Goal: Information Seeking & Learning: Learn about a topic

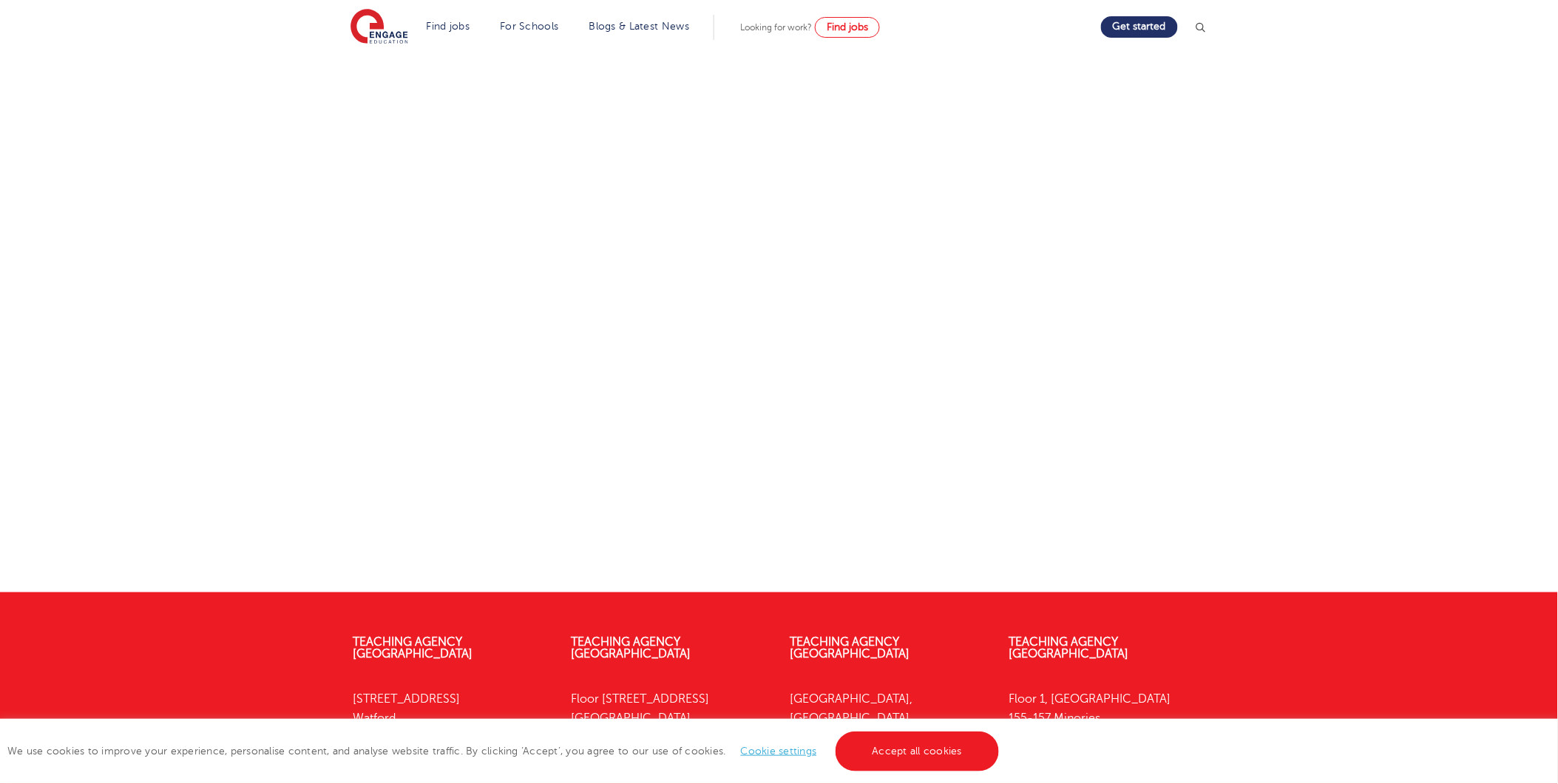
scroll to position [115, 0]
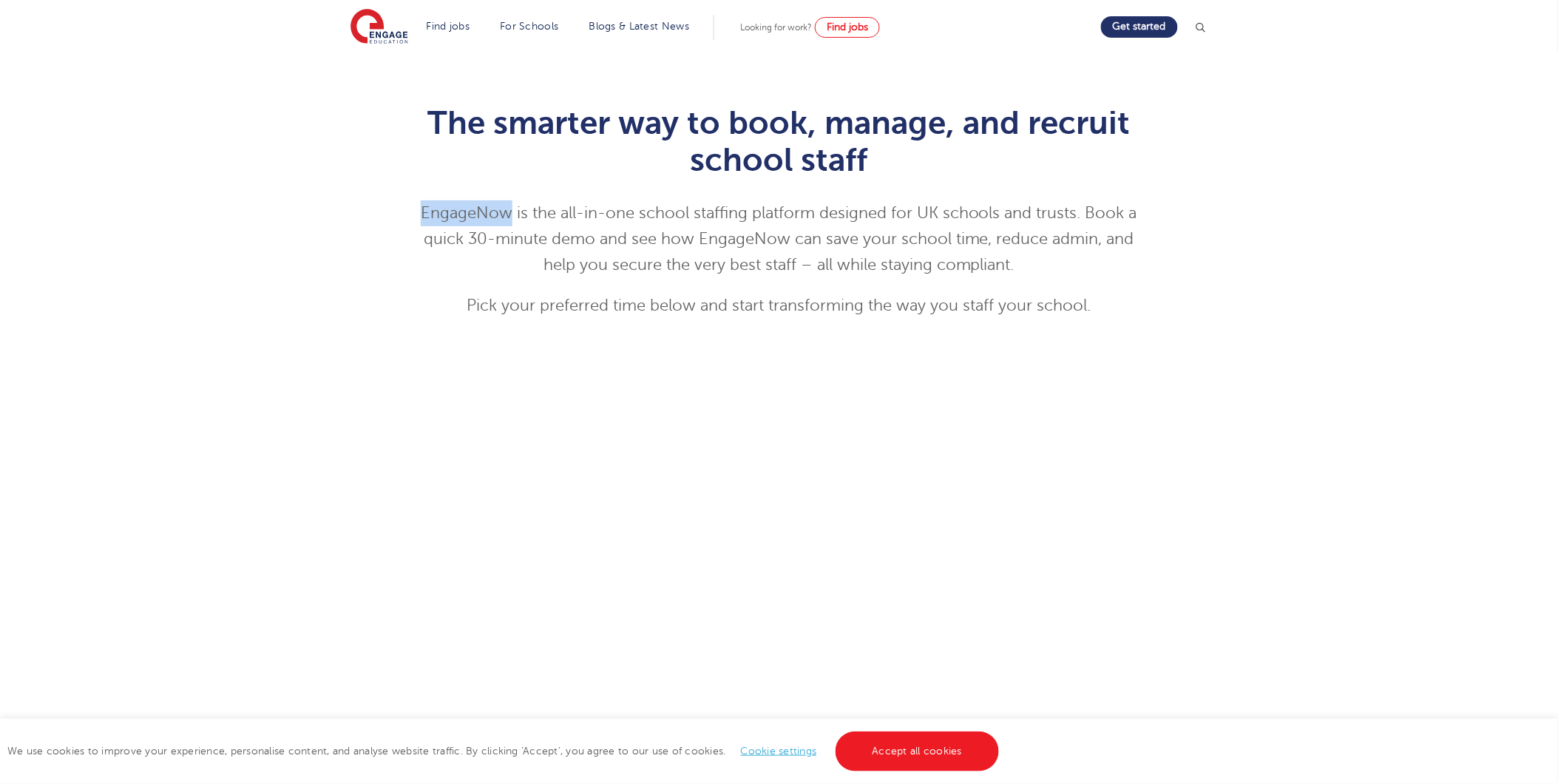
drag, startPoint x: 510, startPoint y: 209, endPoint x: 417, endPoint y: 213, distance: 93.1
click at [417, 213] on p "EngageNow is the all-in-one school staffing platform designed for UK schools an…" at bounding box center [779, 239] width 726 height 78
copy p "EngageNow"
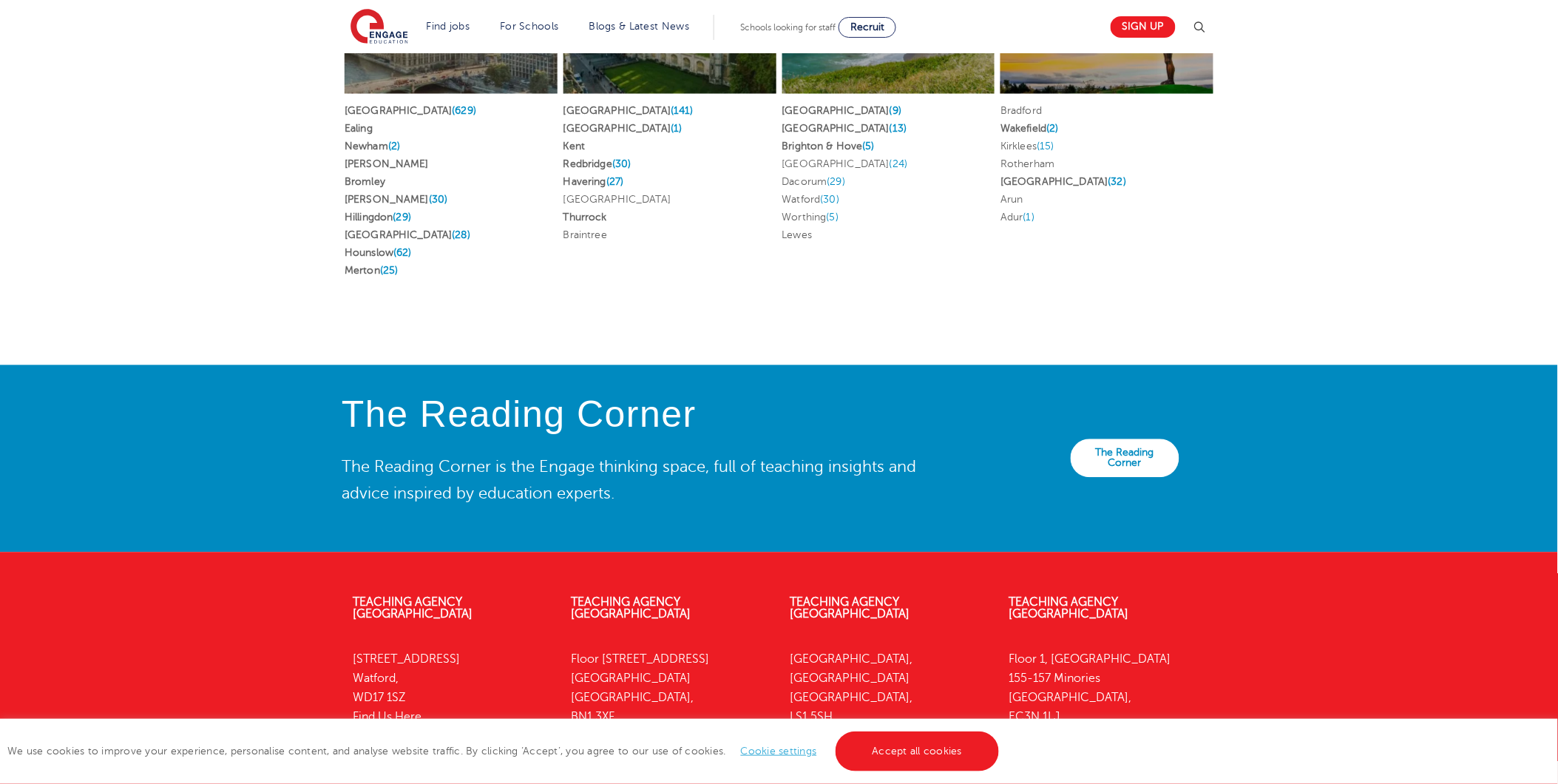
scroll to position [3109, 0]
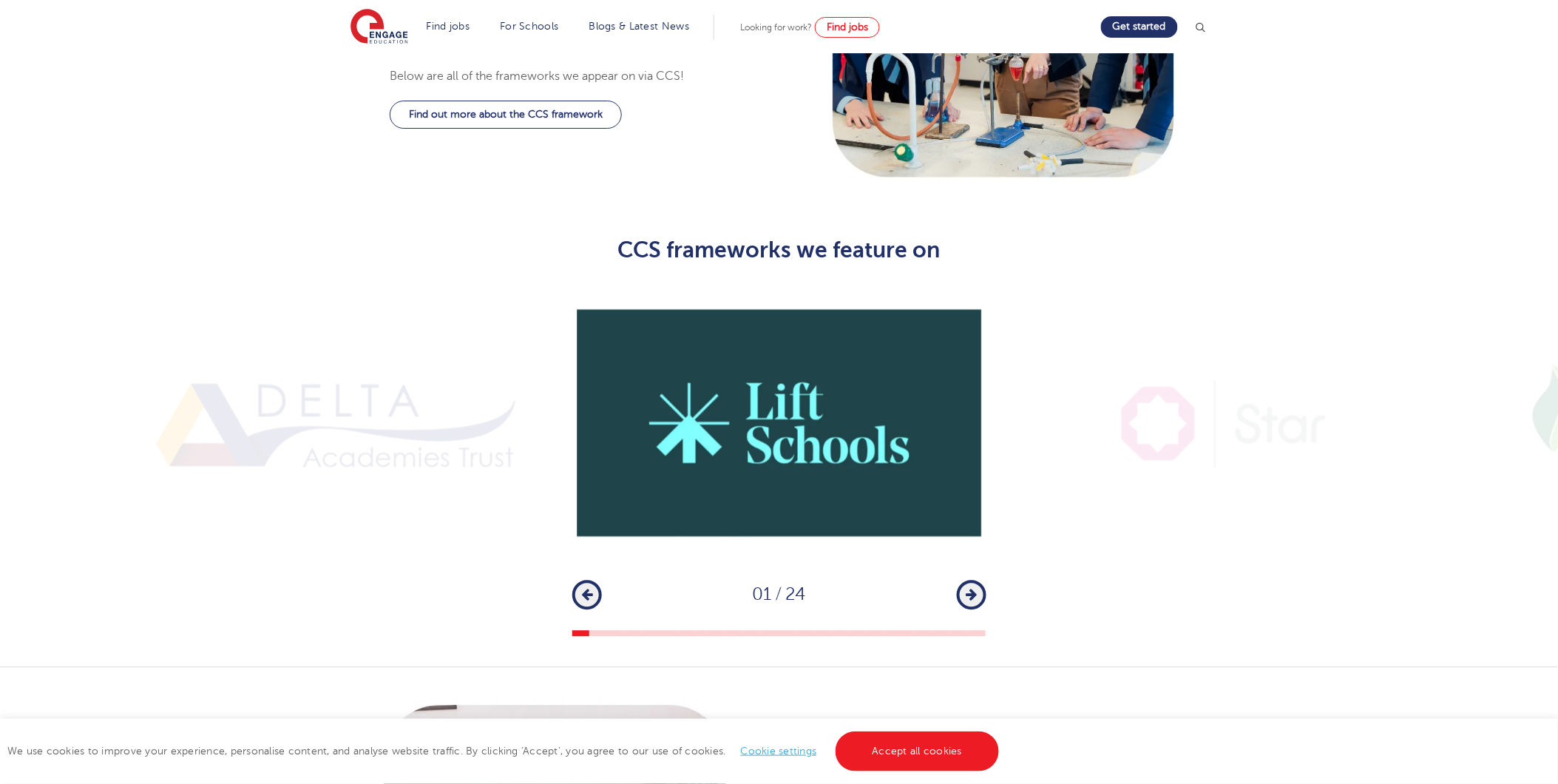
scroll to position [985, 0]
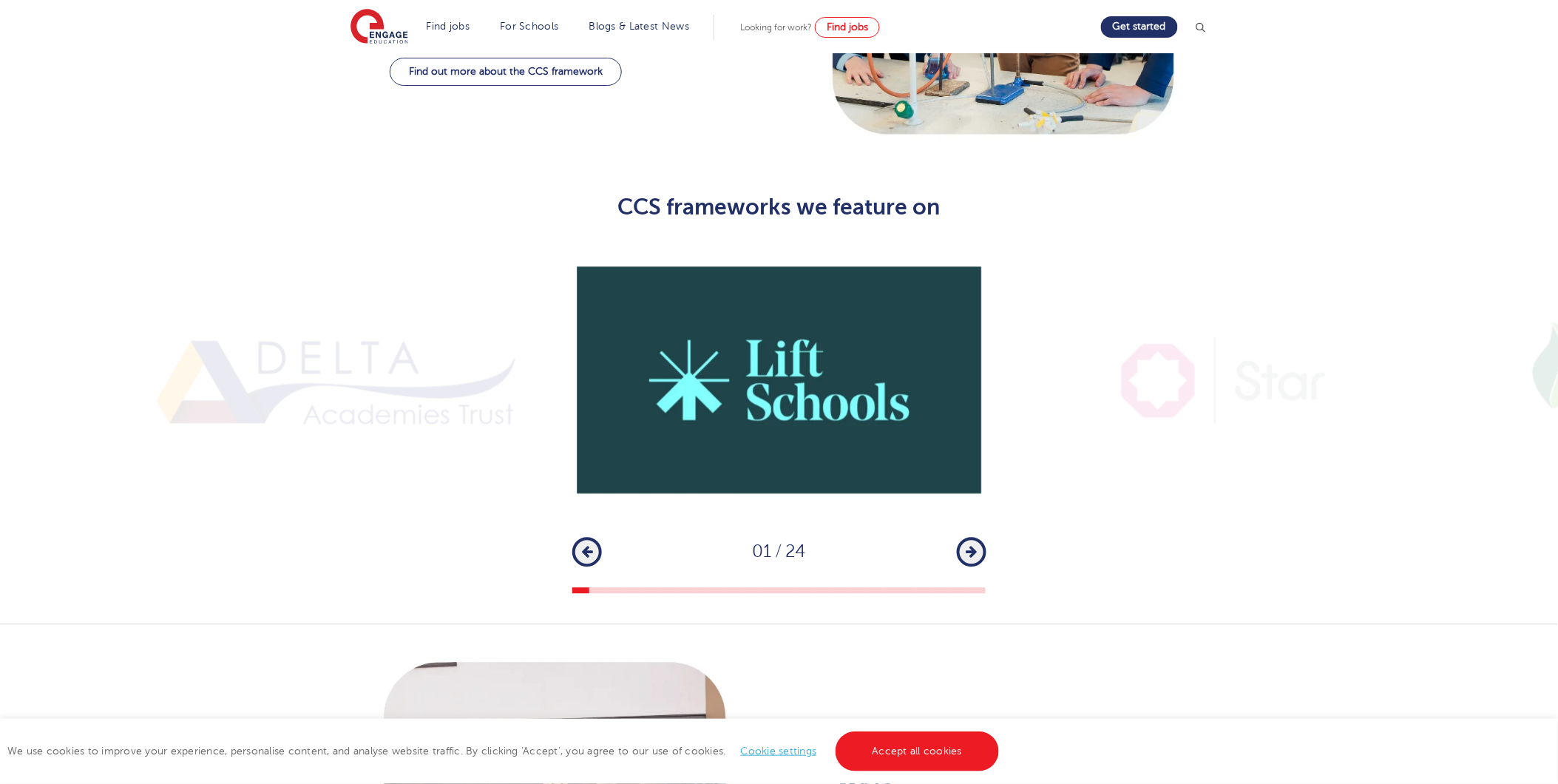
click at [971, 546] on icon "button" at bounding box center [971, 552] width 11 height 13
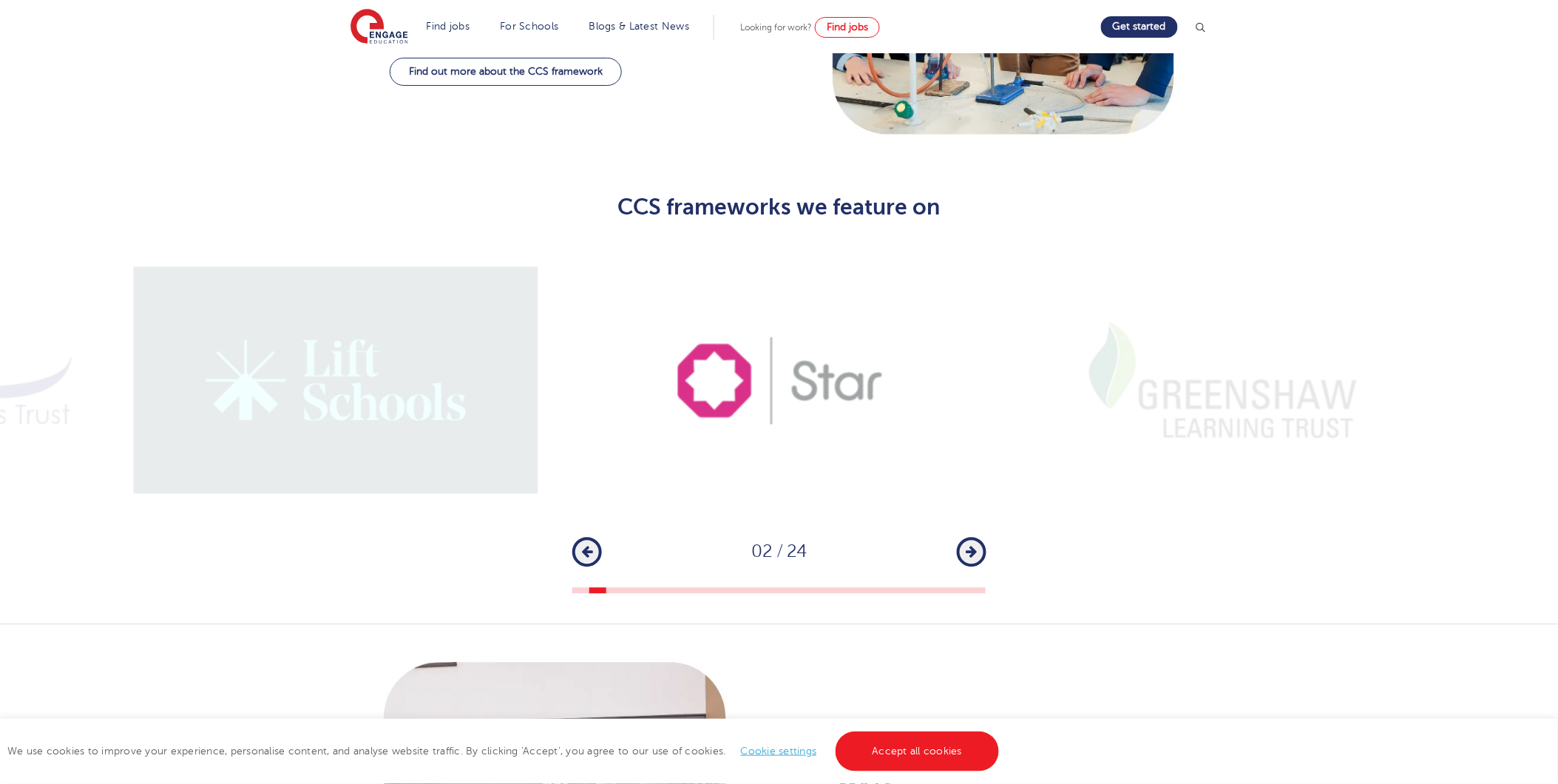
click at [971, 546] on icon "button" at bounding box center [971, 552] width 11 height 13
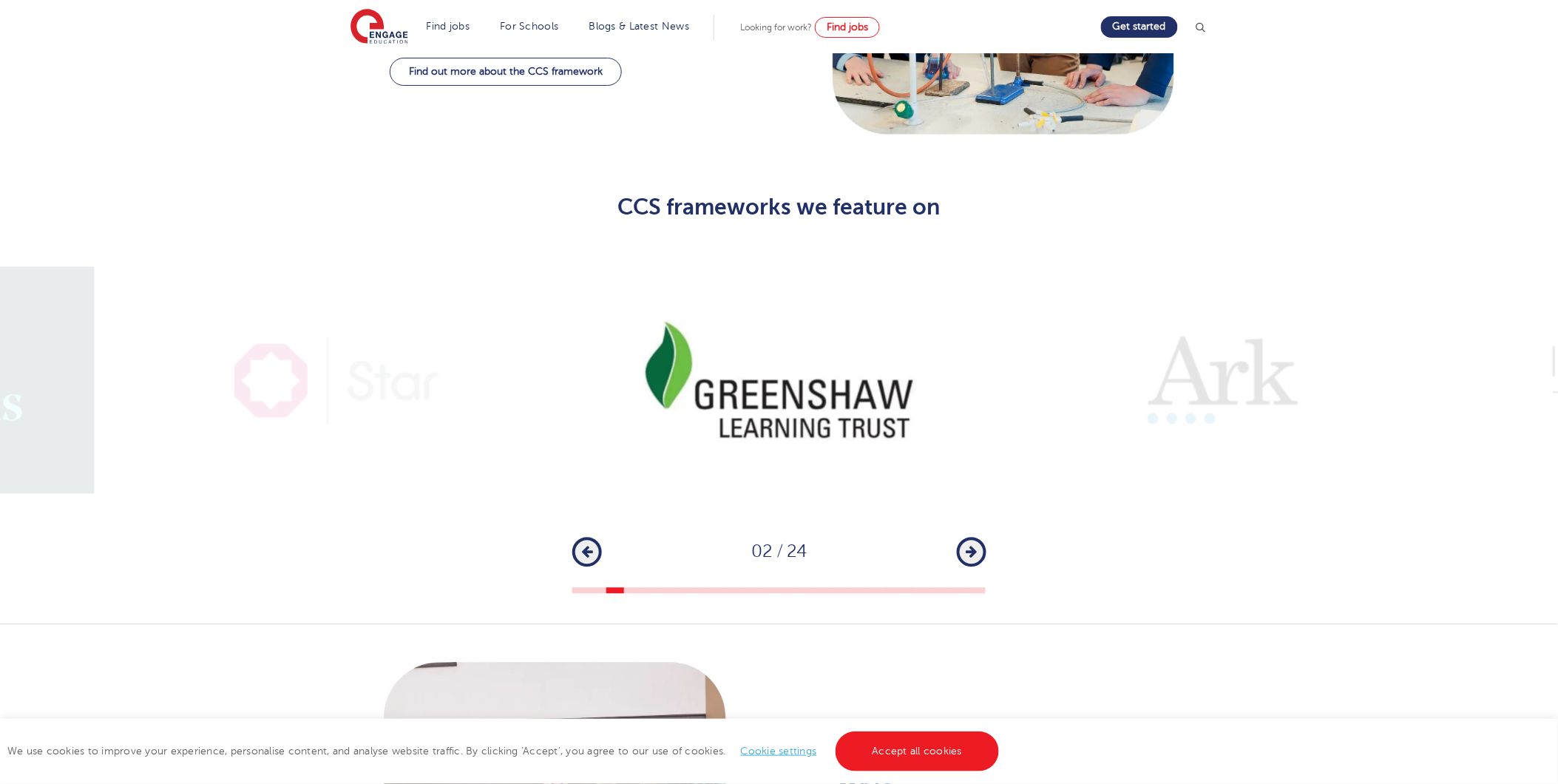
click at [971, 546] on icon "button" at bounding box center [971, 552] width 11 height 13
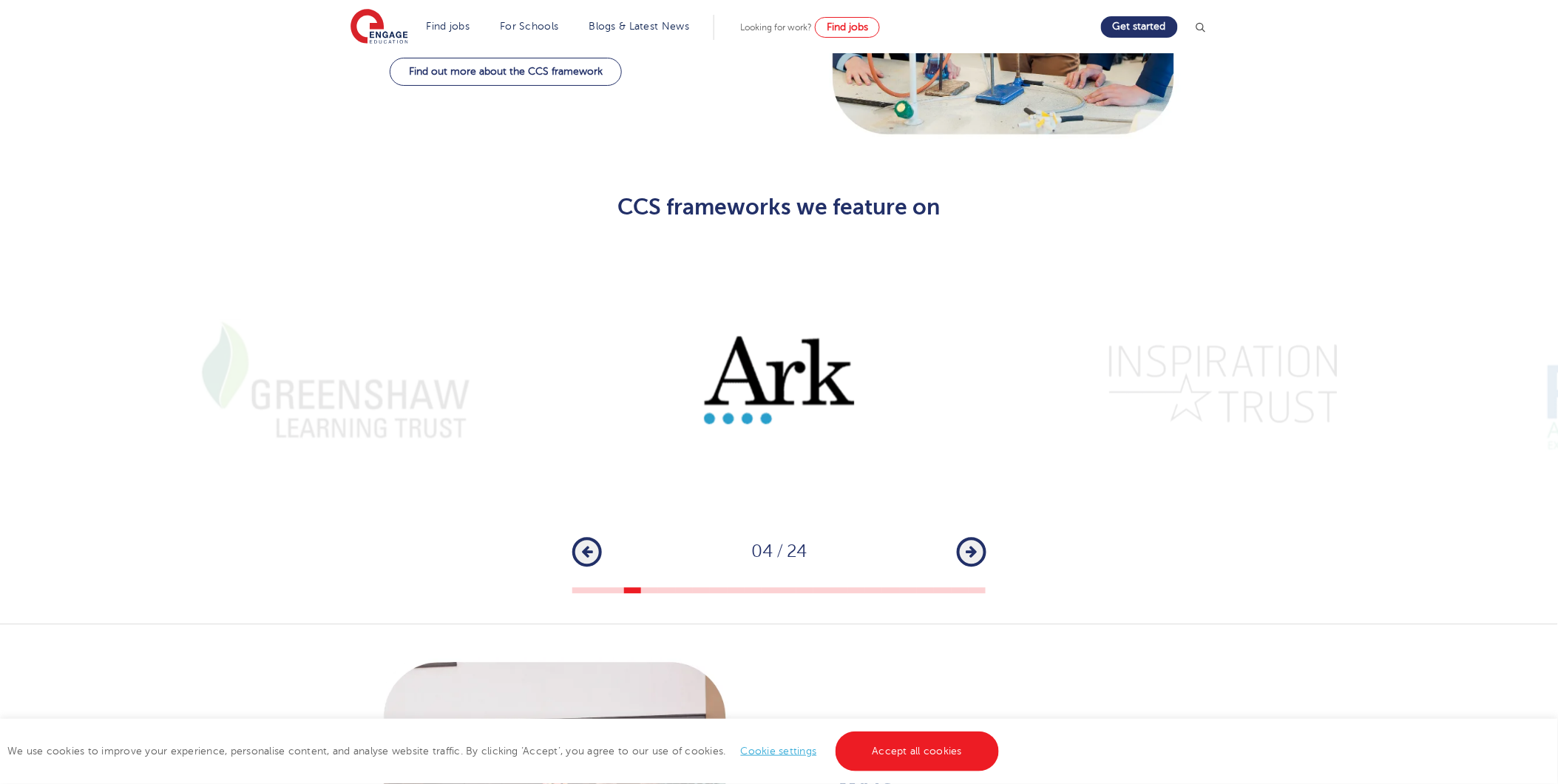
click at [971, 546] on icon "button" at bounding box center [971, 552] width 11 height 13
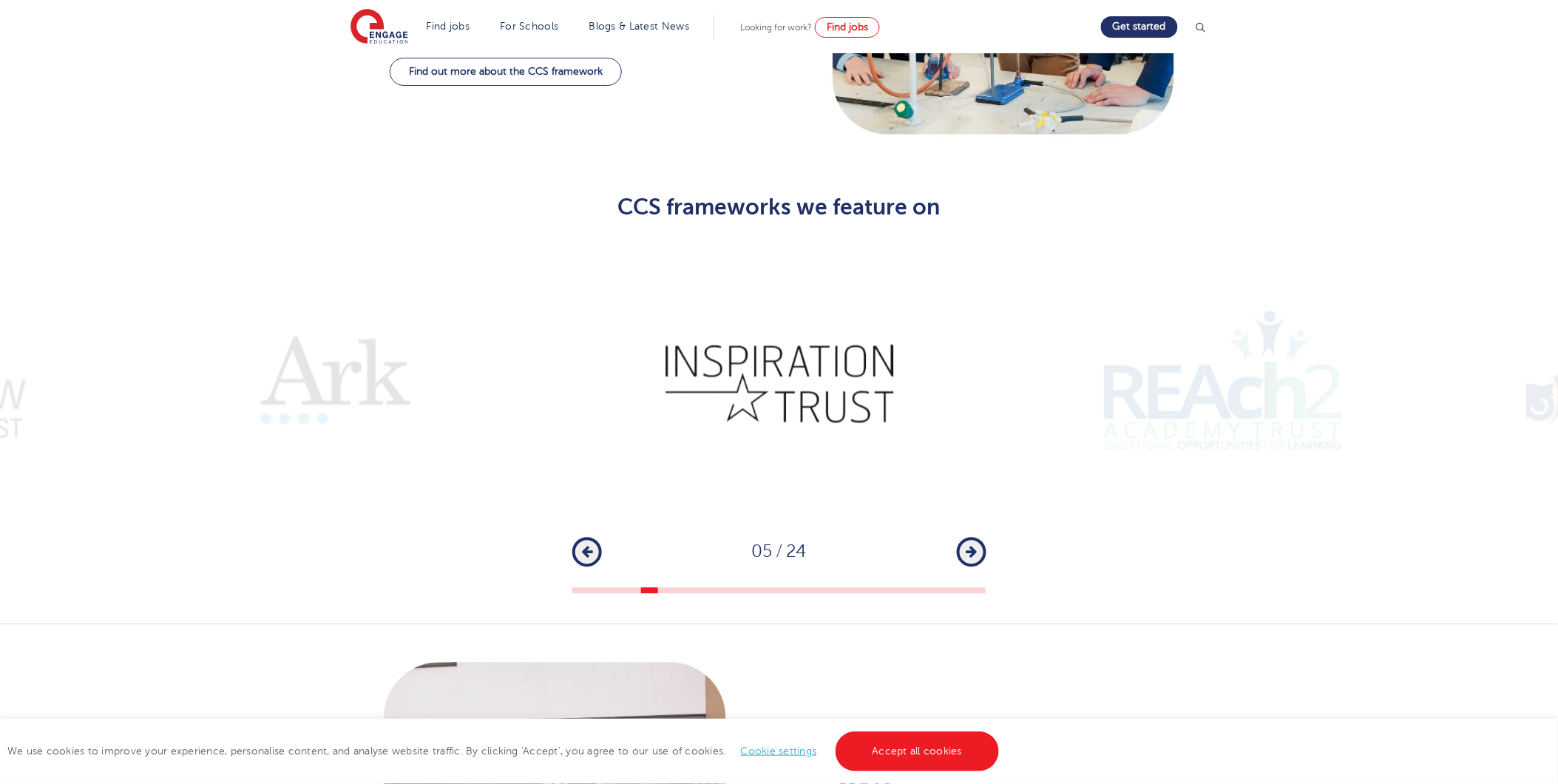
click at [971, 546] on icon "button" at bounding box center [971, 552] width 11 height 13
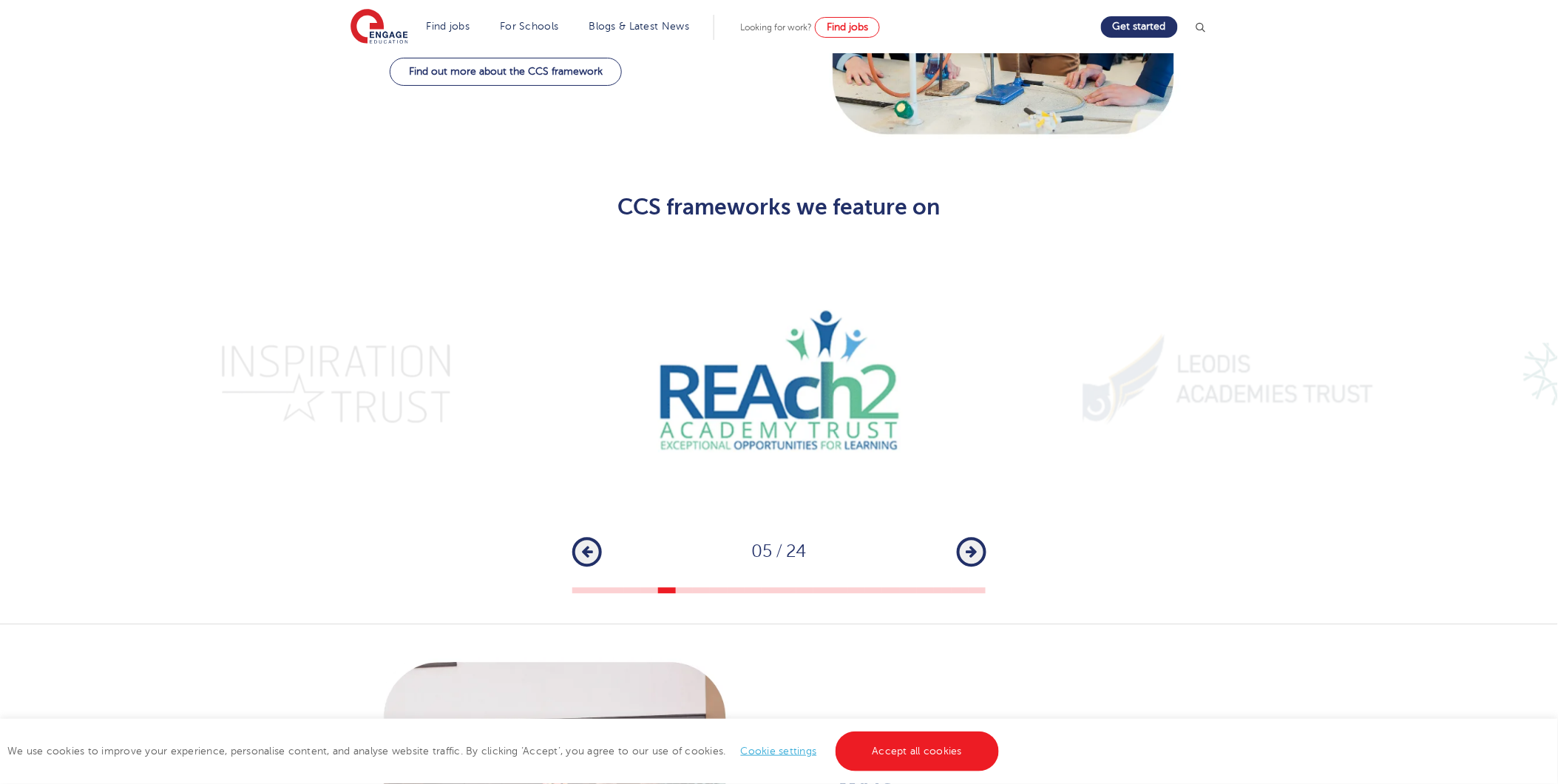
click at [971, 546] on icon "button" at bounding box center [971, 552] width 11 height 13
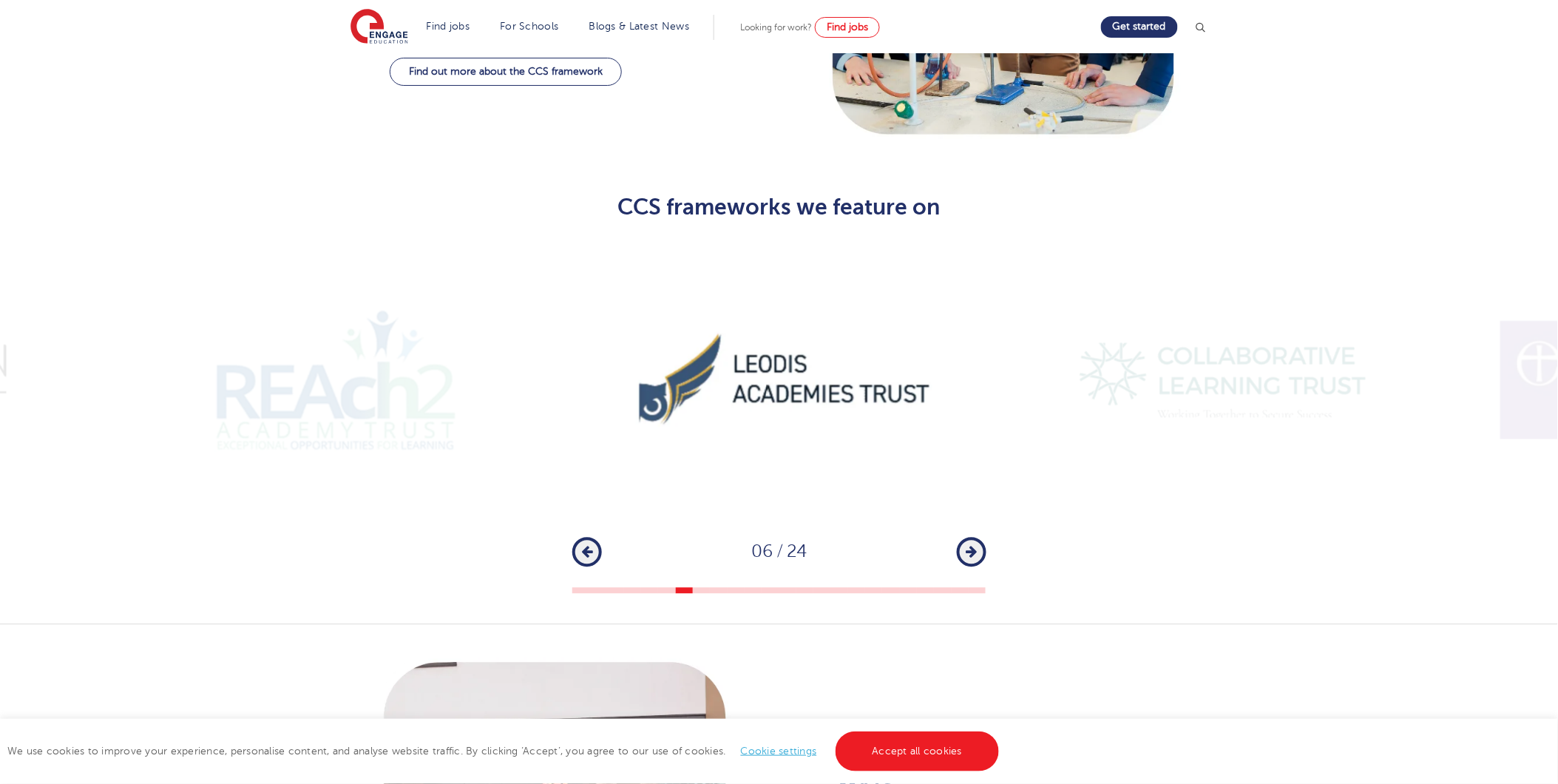
click at [971, 546] on icon "button" at bounding box center [971, 552] width 11 height 13
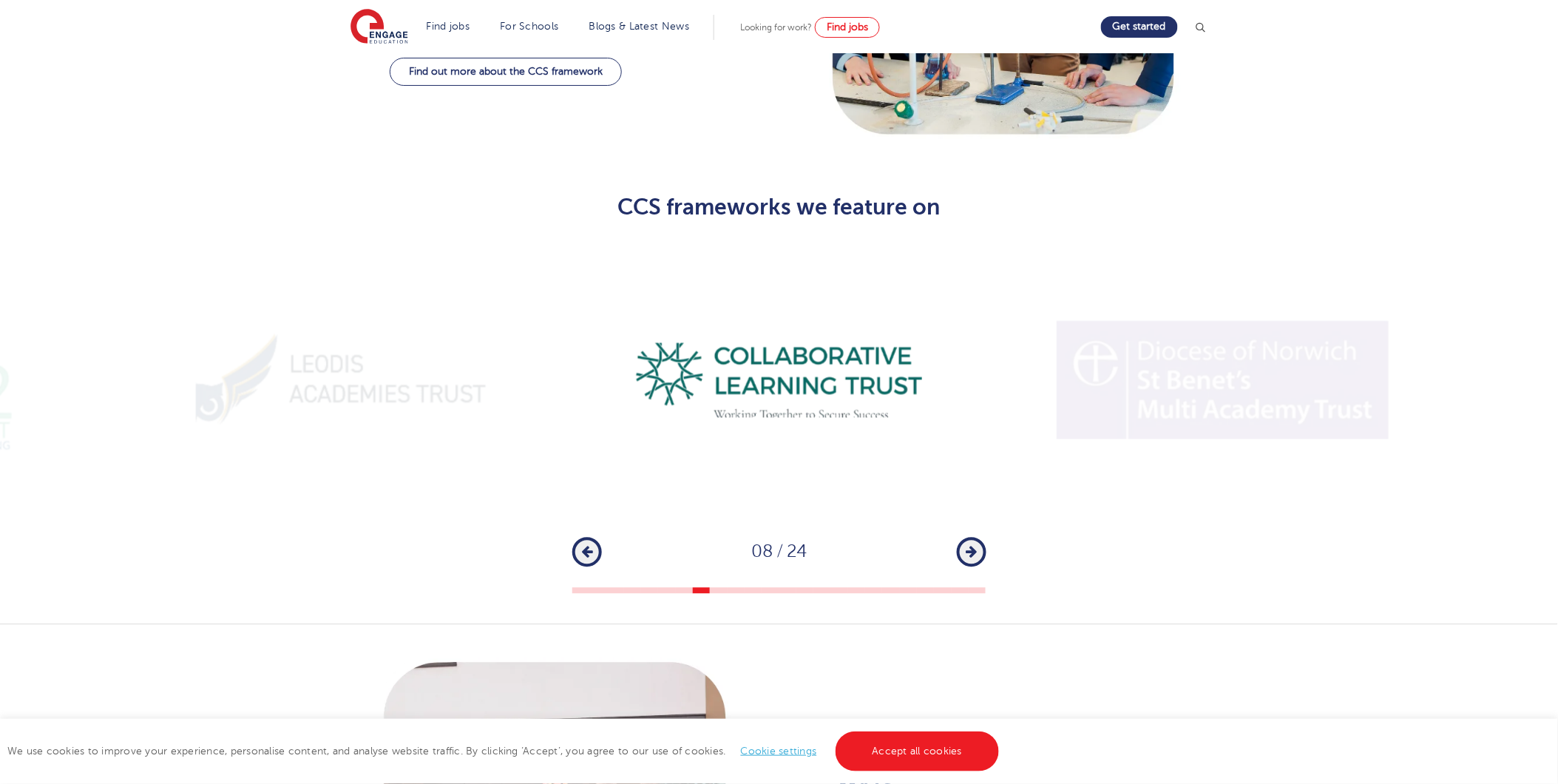
click at [971, 546] on icon "button" at bounding box center [971, 552] width 11 height 13
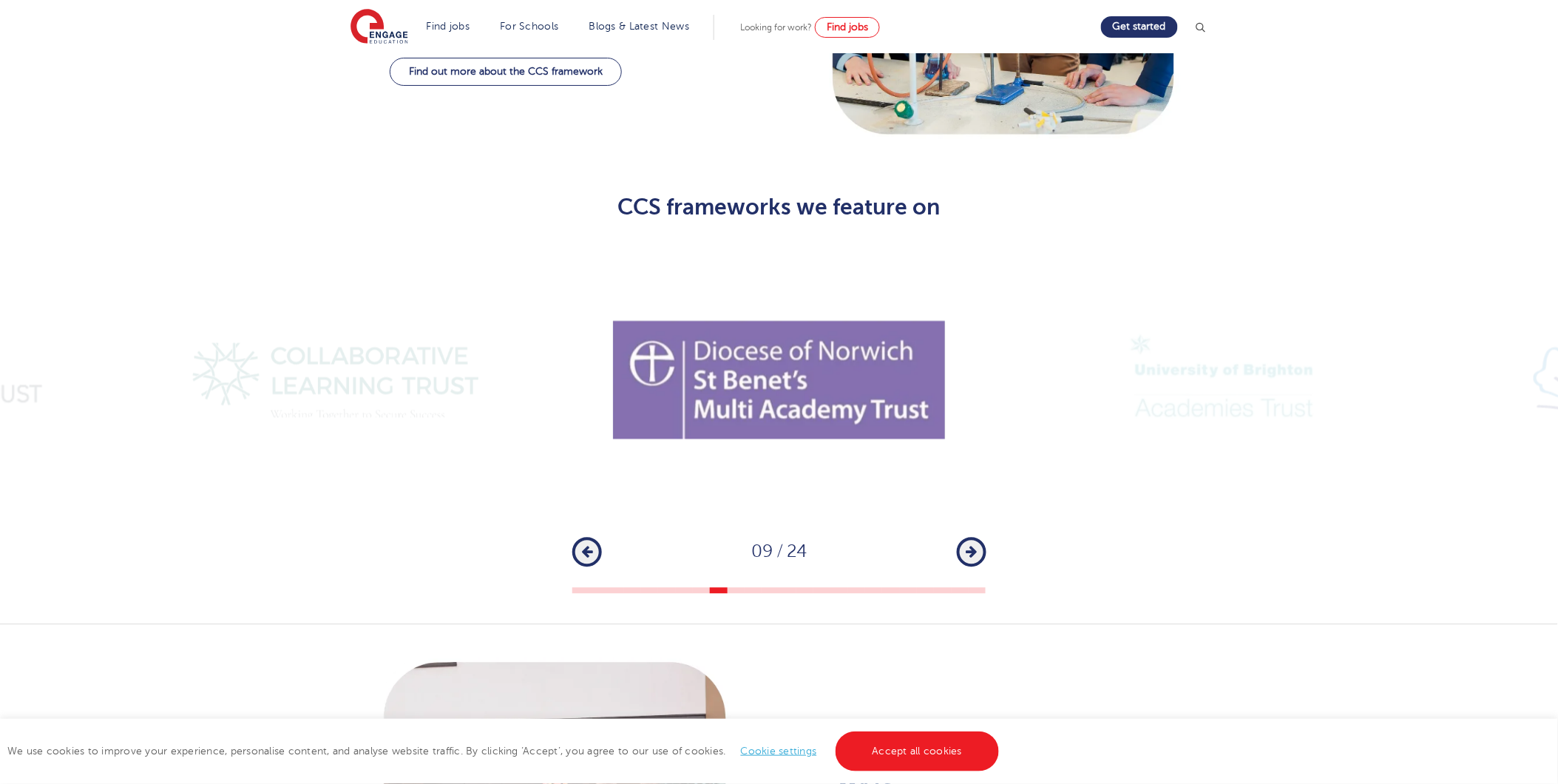
click at [971, 546] on icon "button" at bounding box center [971, 552] width 11 height 13
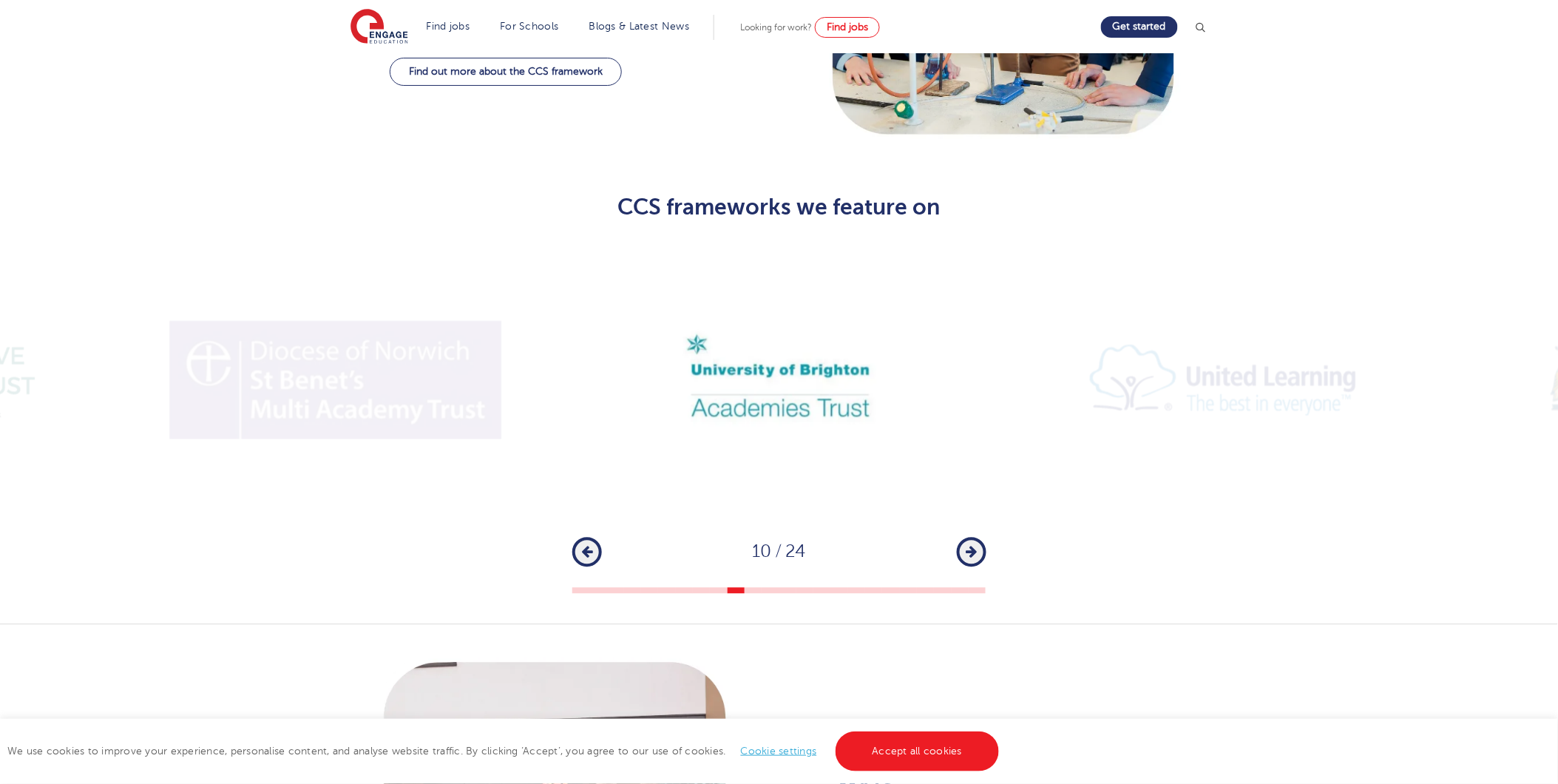
click at [971, 546] on icon "button" at bounding box center [971, 552] width 11 height 13
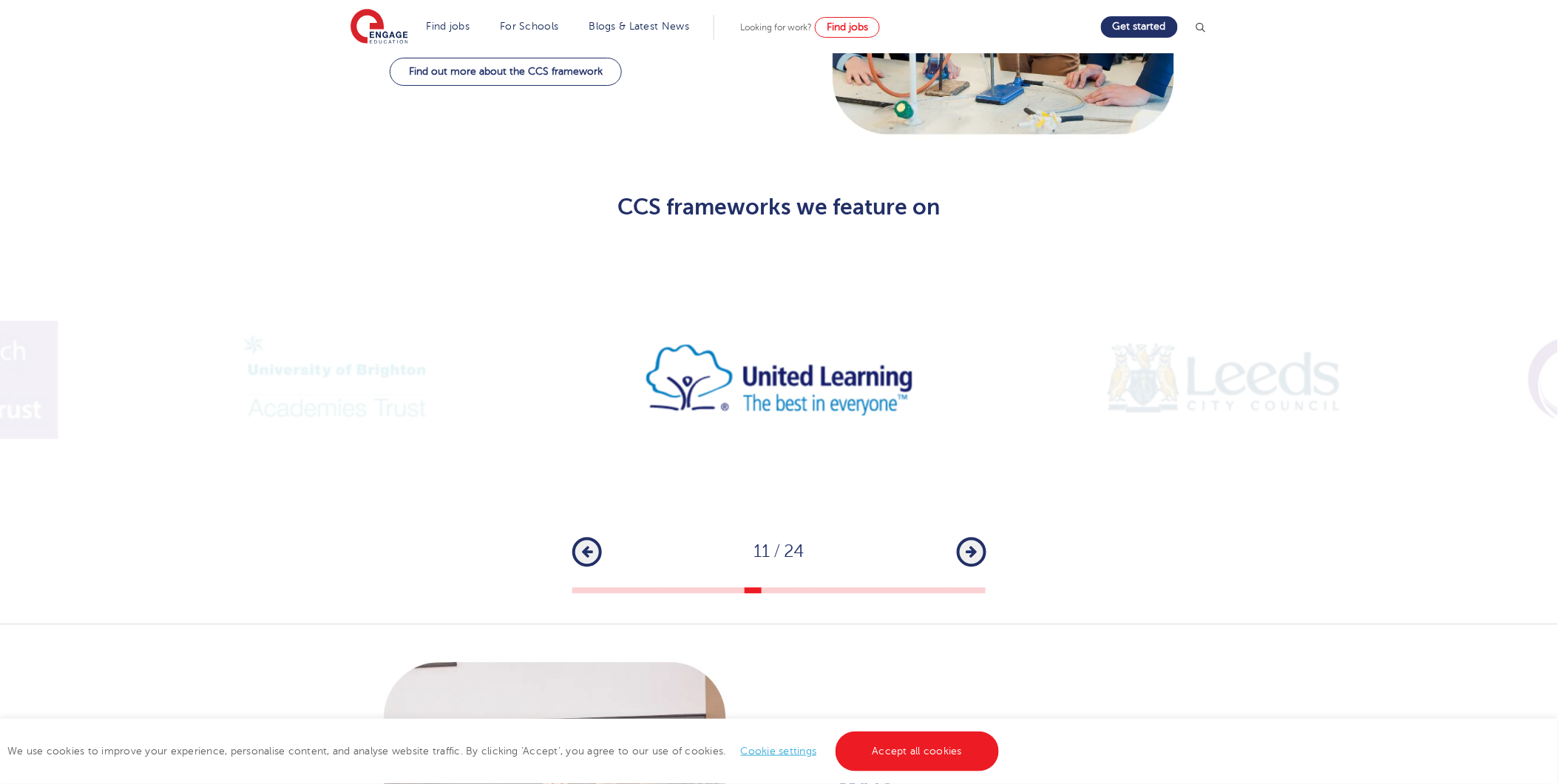
click at [971, 546] on icon "button" at bounding box center [971, 552] width 11 height 13
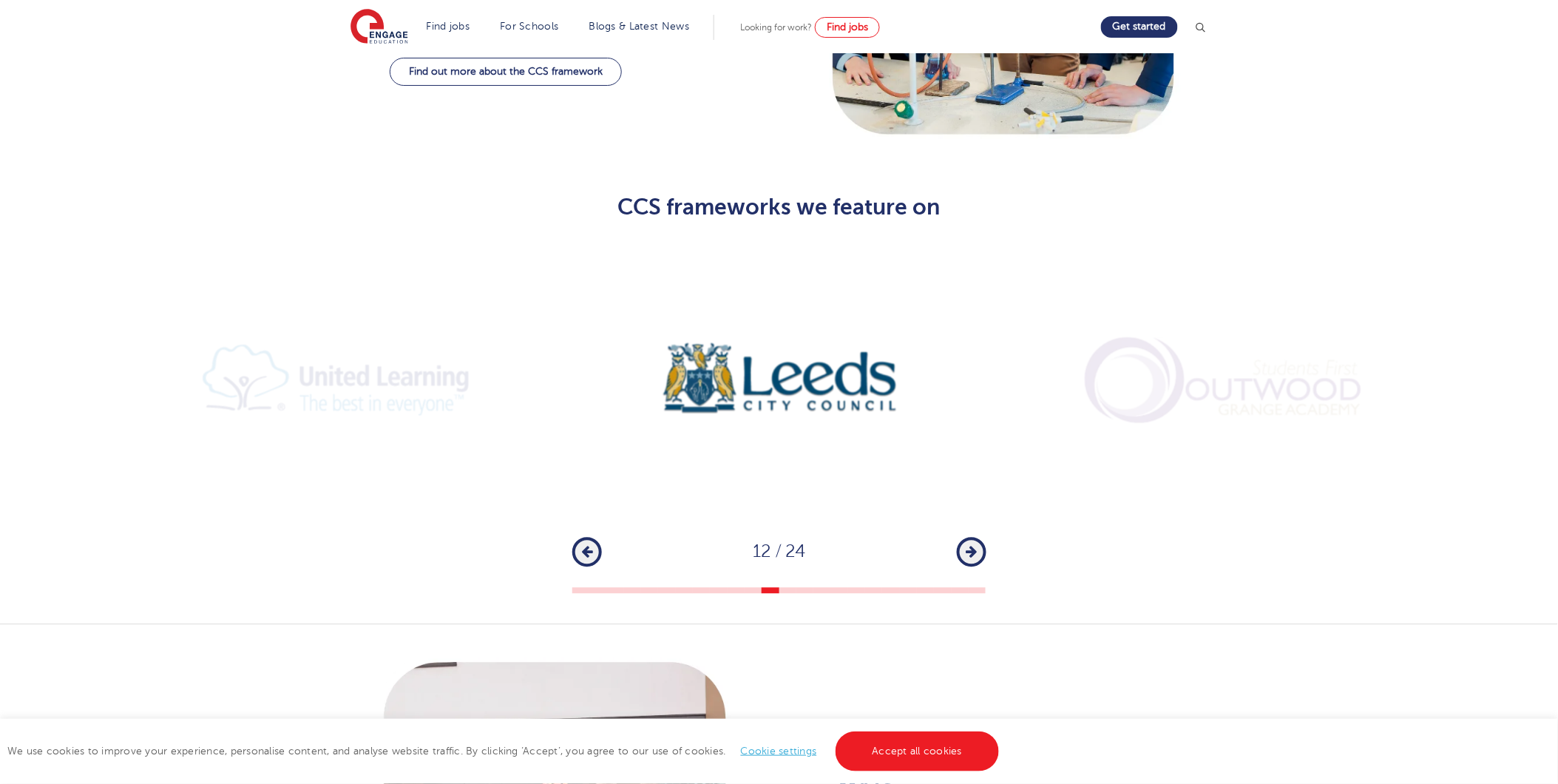
click at [971, 546] on icon "button" at bounding box center [971, 552] width 11 height 13
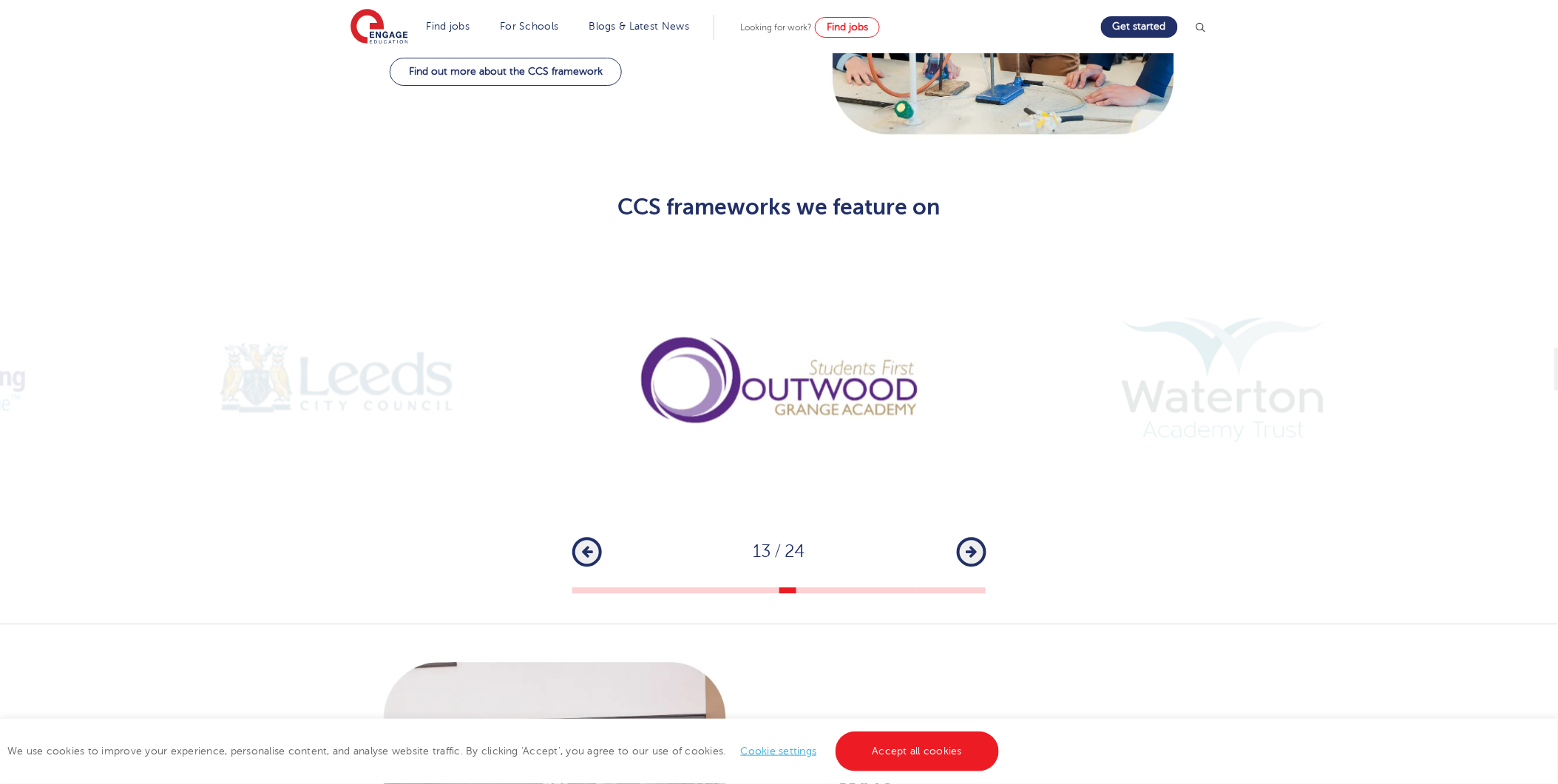
click at [971, 546] on icon "button" at bounding box center [971, 552] width 11 height 13
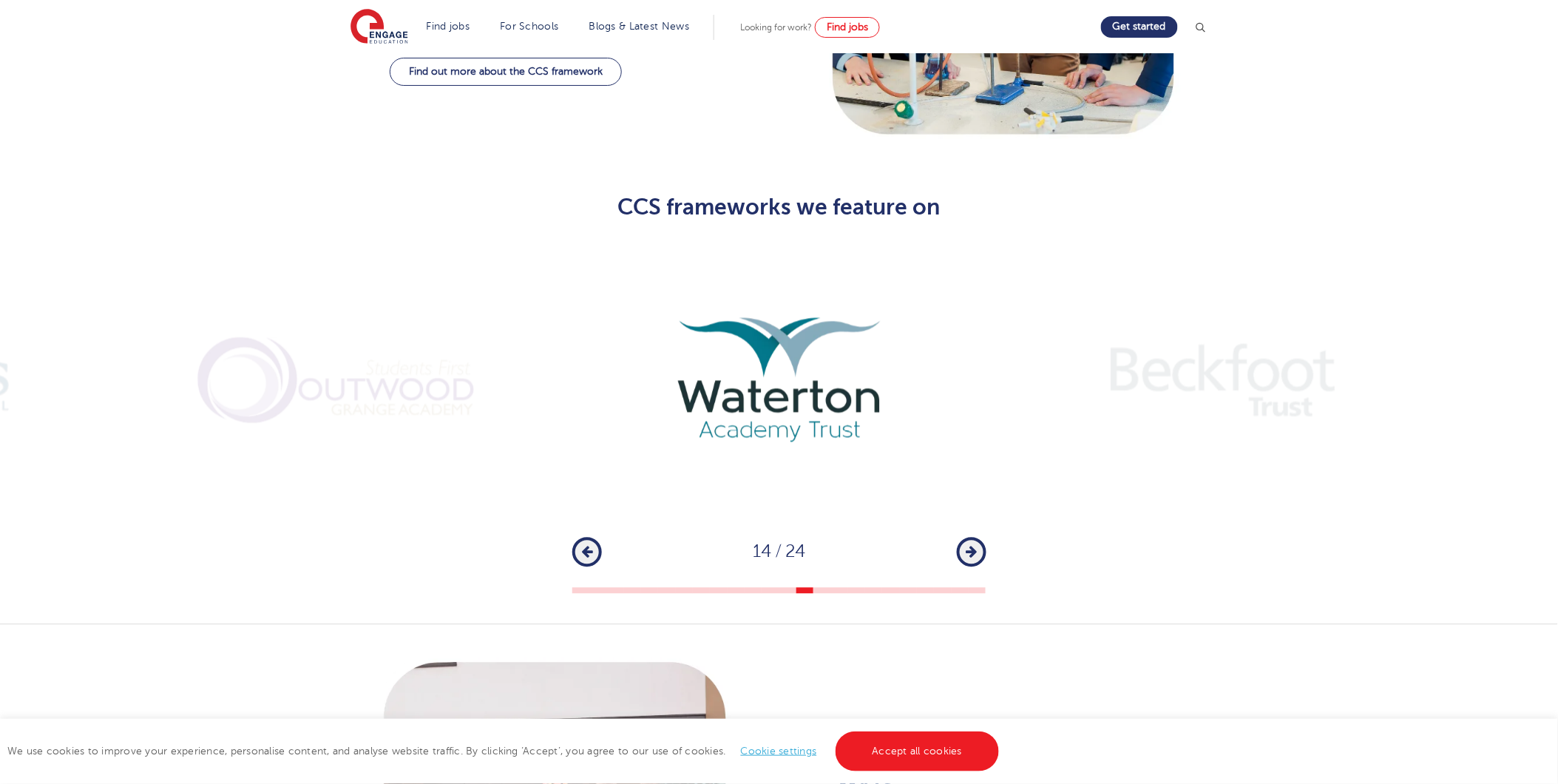
click at [971, 546] on icon "button" at bounding box center [971, 552] width 11 height 13
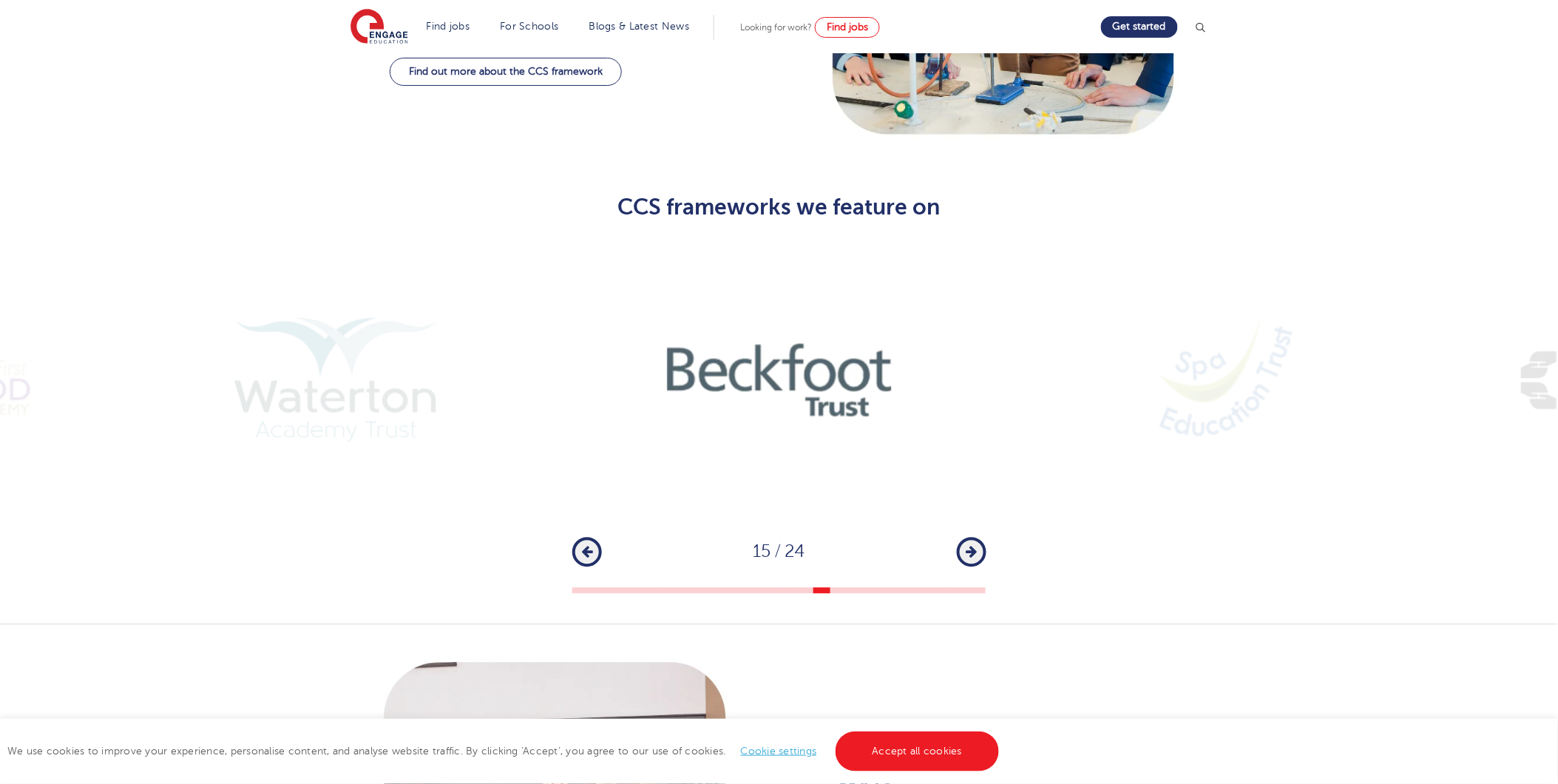
click at [971, 546] on icon "button" at bounding box center [971, 552] width 11 height 13
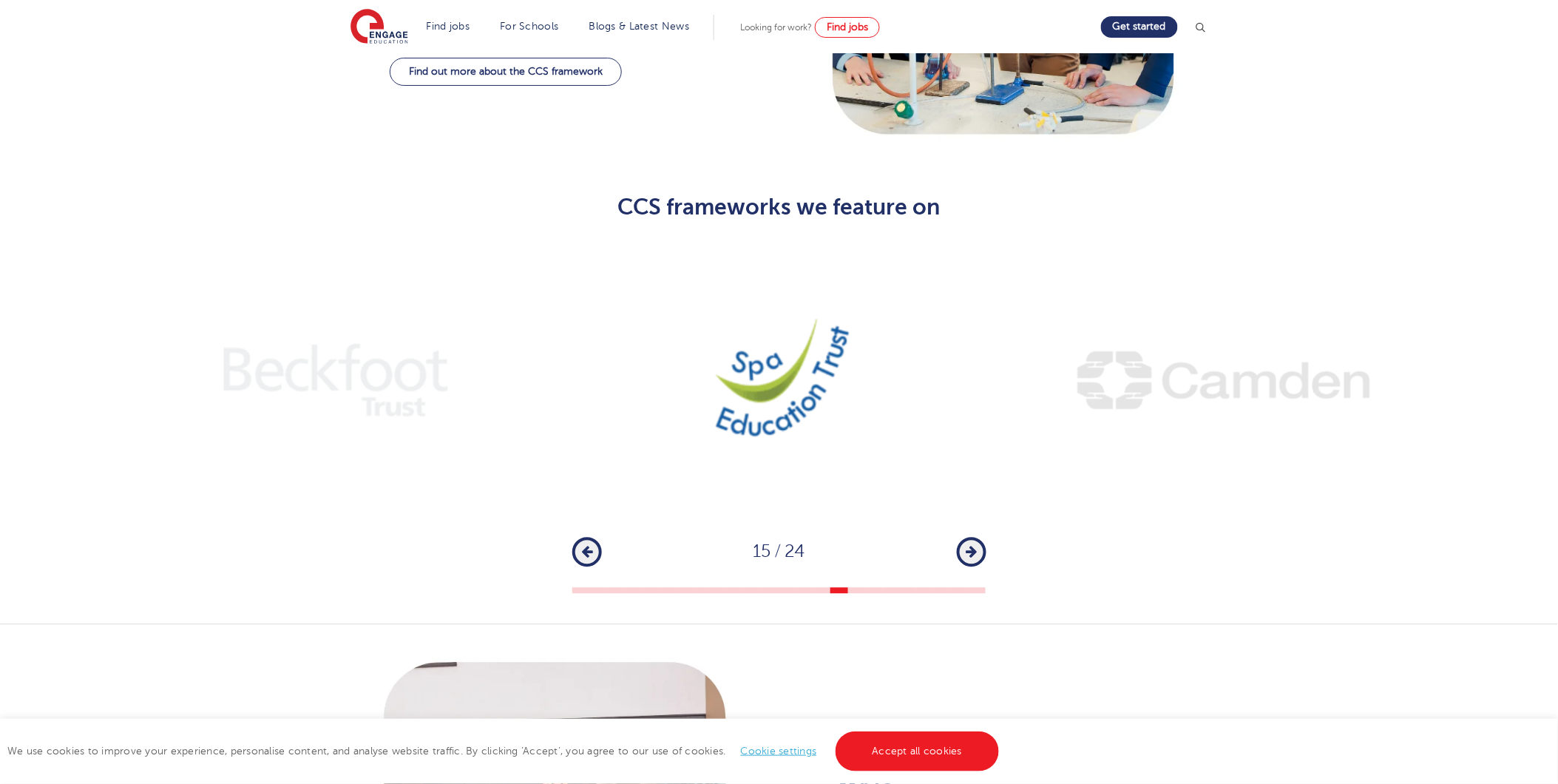
click at [971, 546] on icon "button" at bounding box center [971, 552] width 11 height 13
click at [970, 546] on icon "button" at bounding box center [971, 552] width 11 height 13
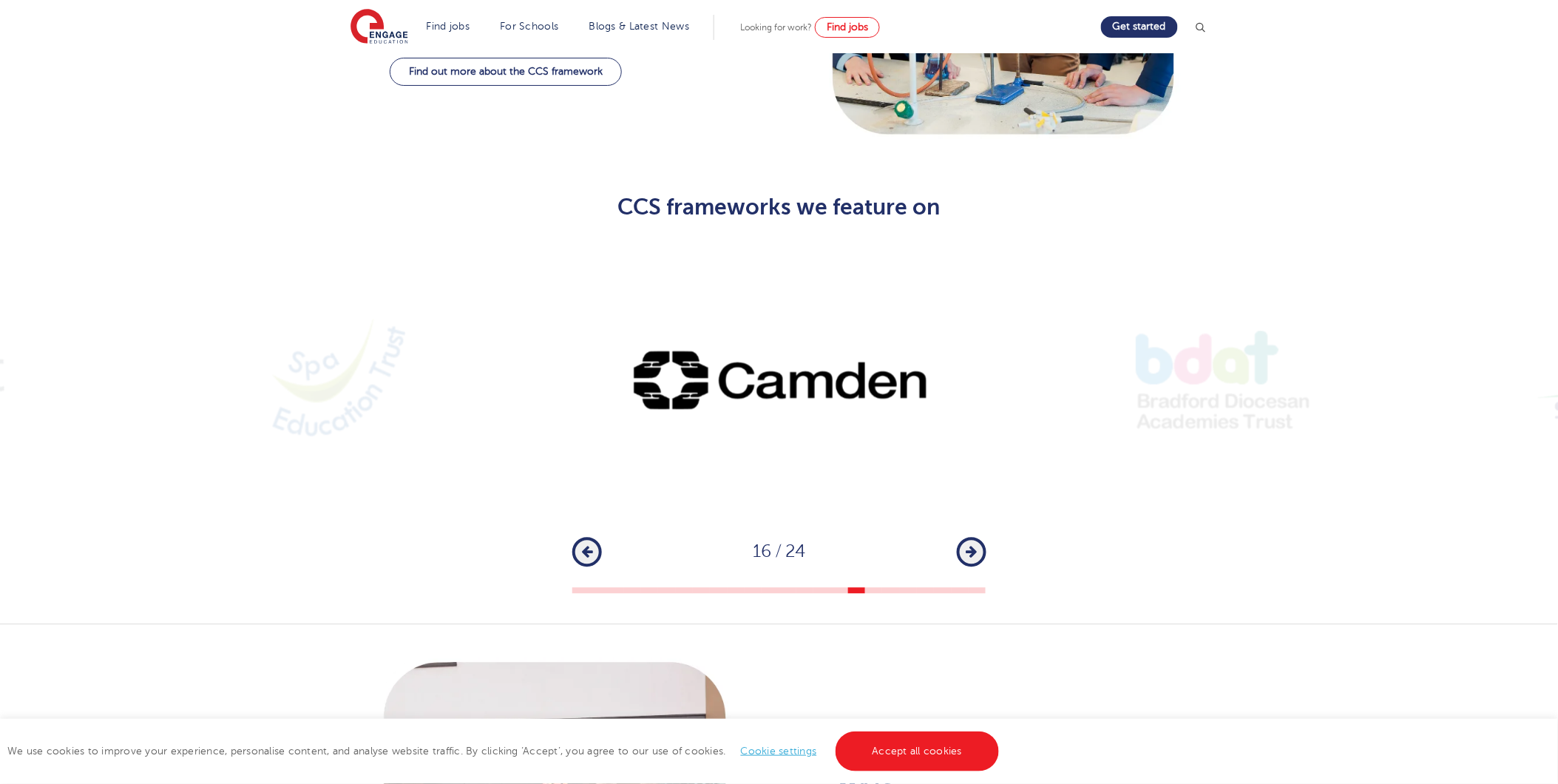
click at [969, 546] on icon "button" at bounding box center [971, 552] width 11 height 13
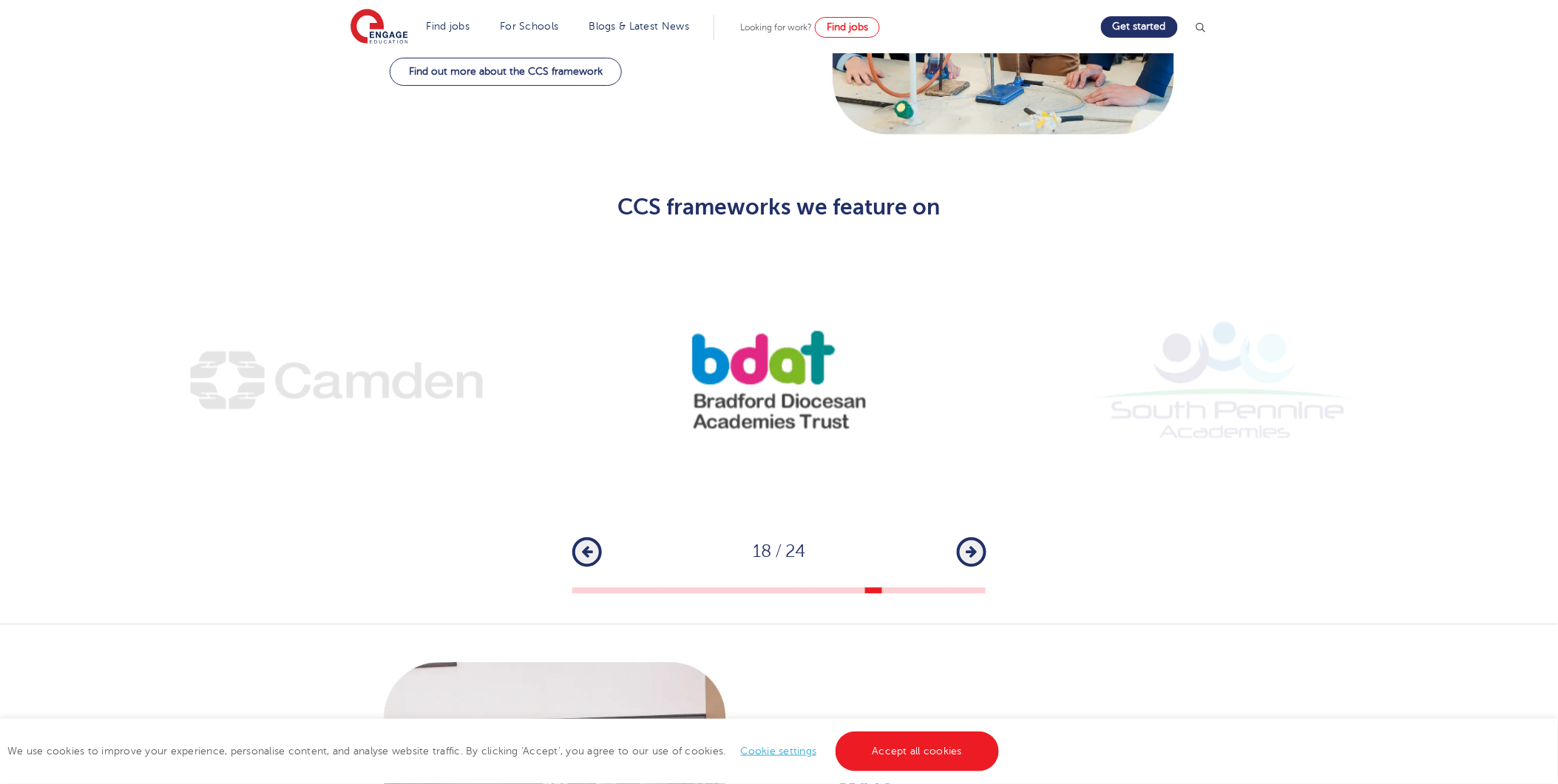
click at [969, 546] on icon "button" at bounding box center [971, 552] width 11 height 13
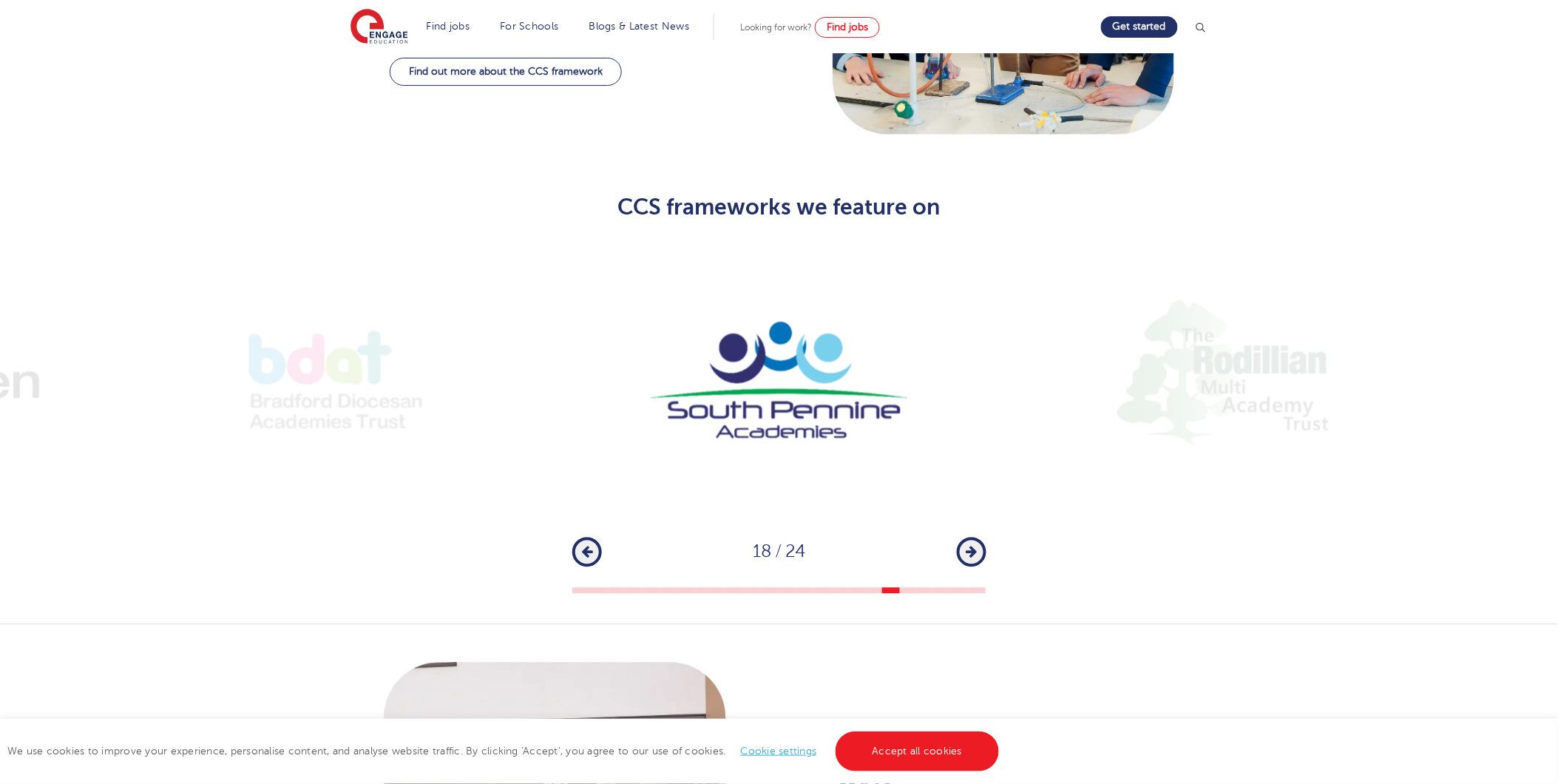
click at [969, 546] on icon "button" at bounding box center [971, 552] width 11 height 13
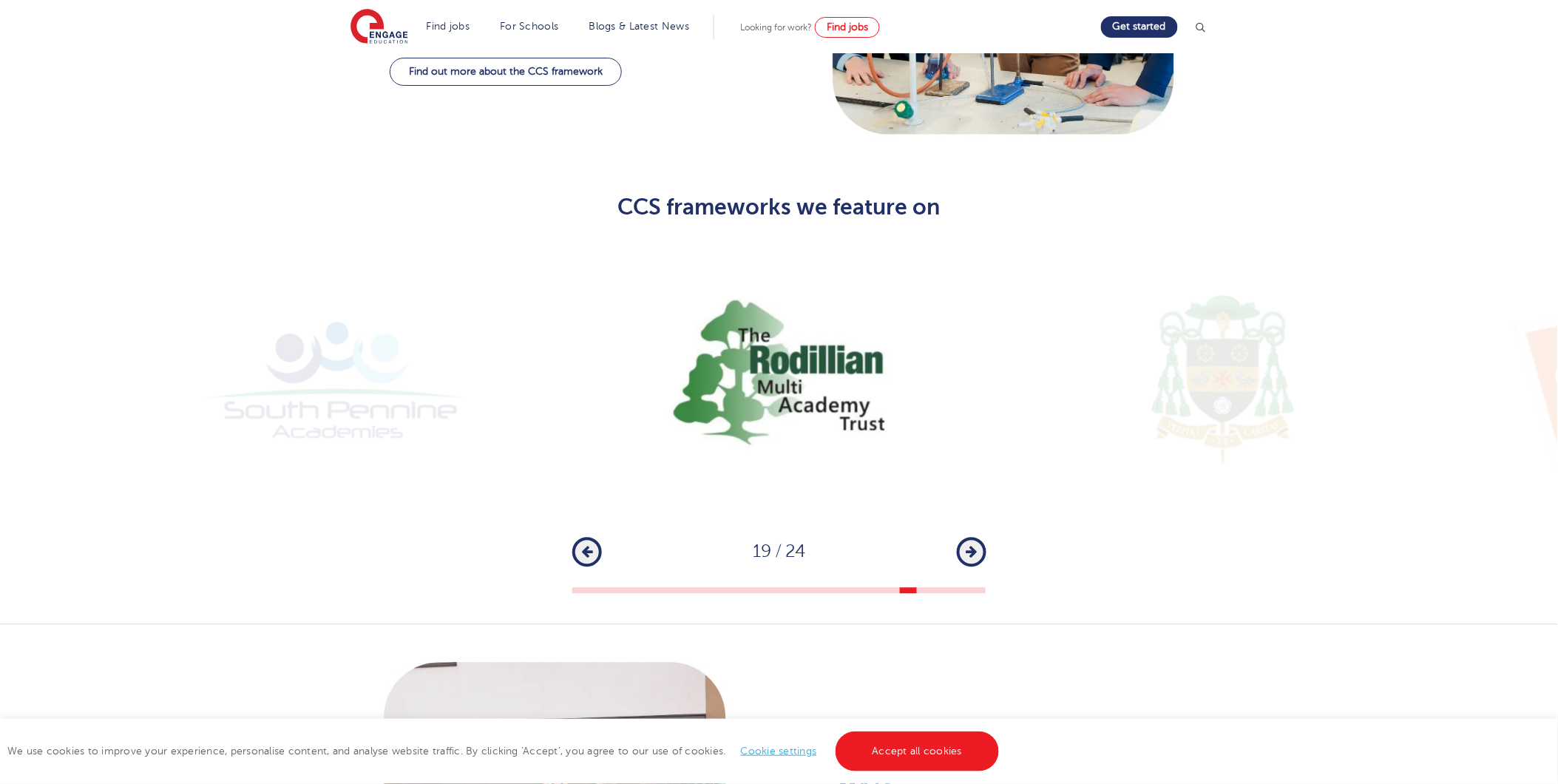
click at [969, 546] on icon "button" at bounding box center [971, 552] width 11 height 13
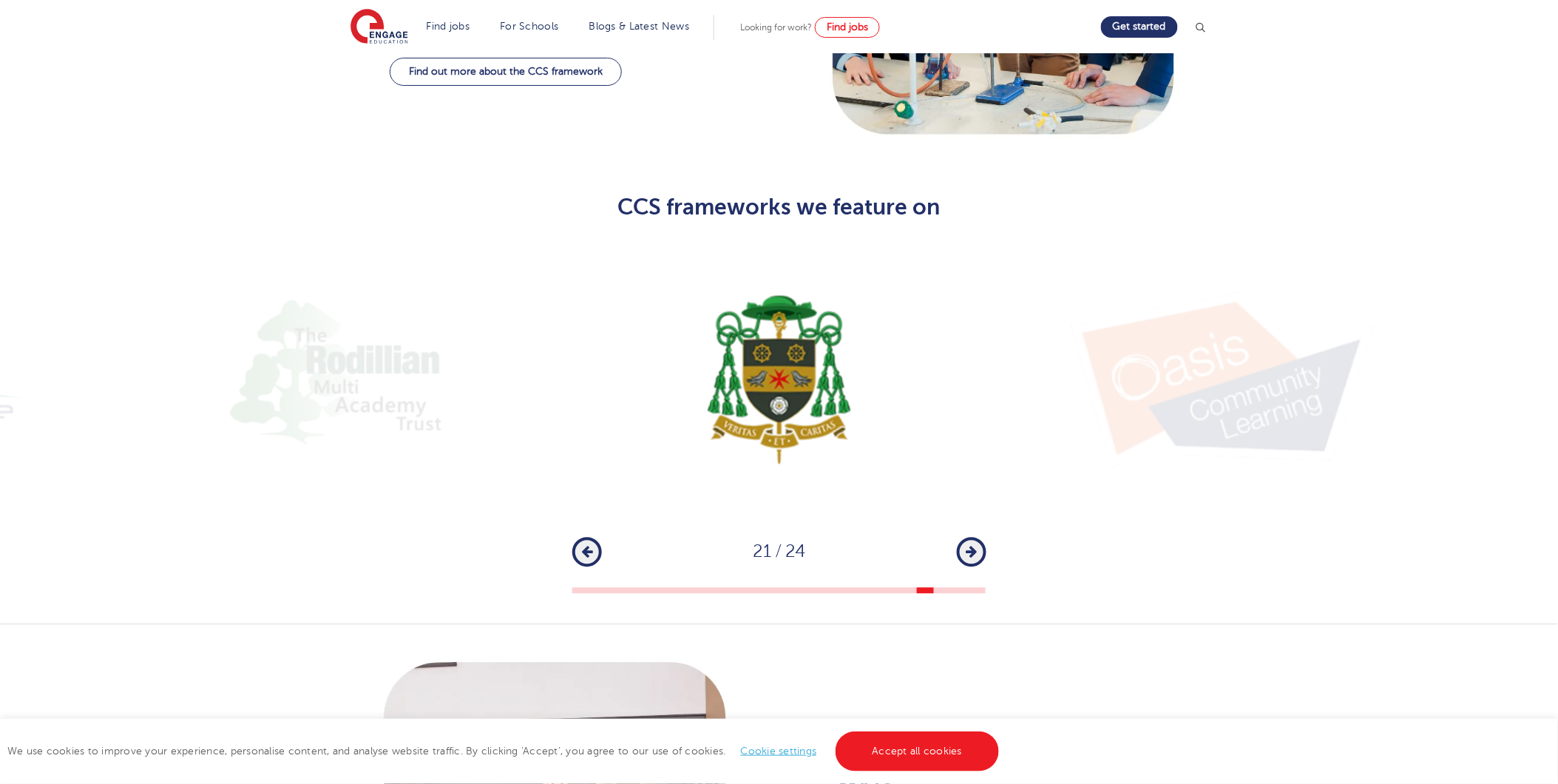
click at [969, 546] on icon "button" at bounding box center [971, 552] width 11 height 13
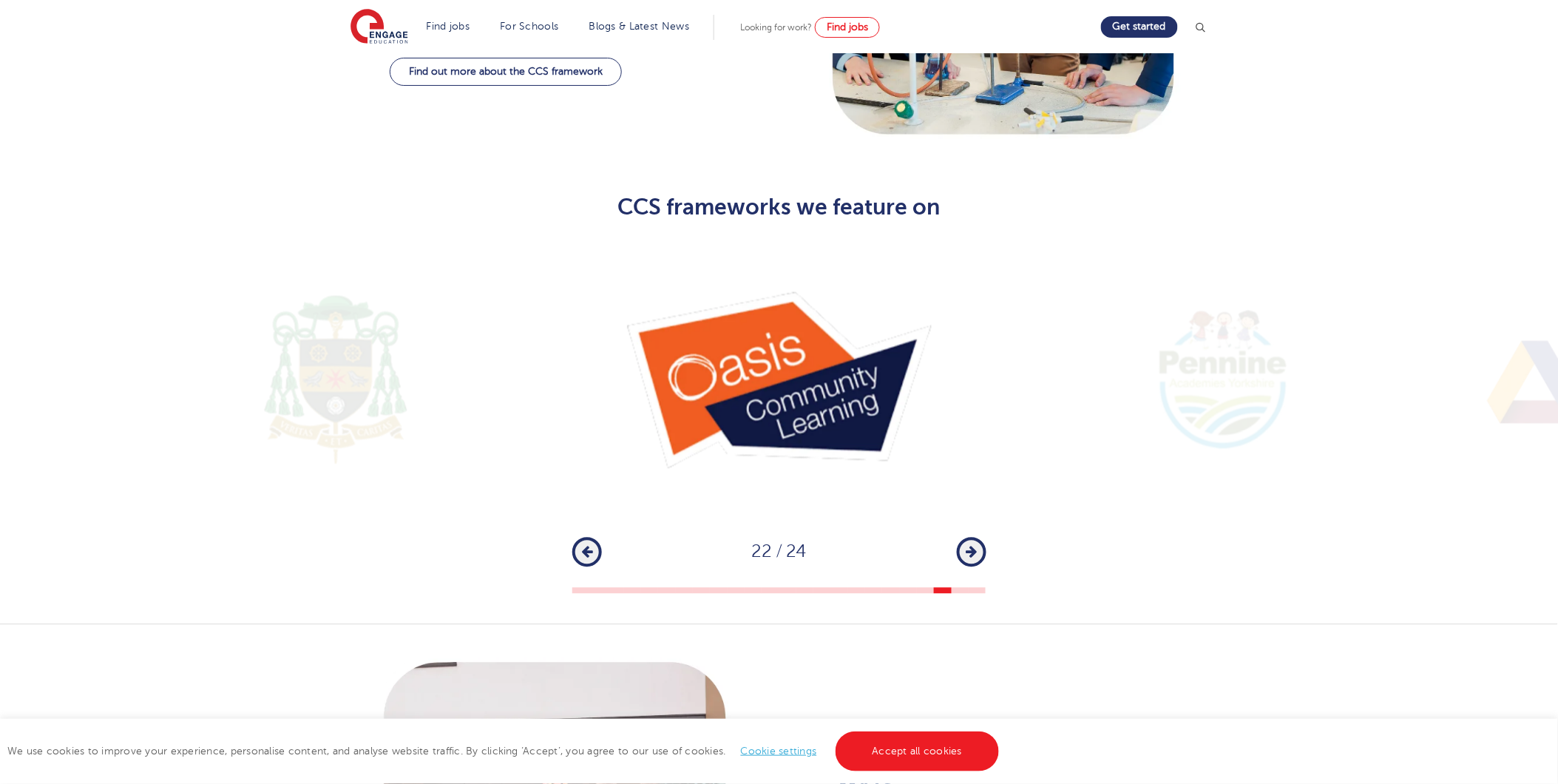
click at [969, 546] on icon "button" at bounding box center [971, 552] width 11 height 13
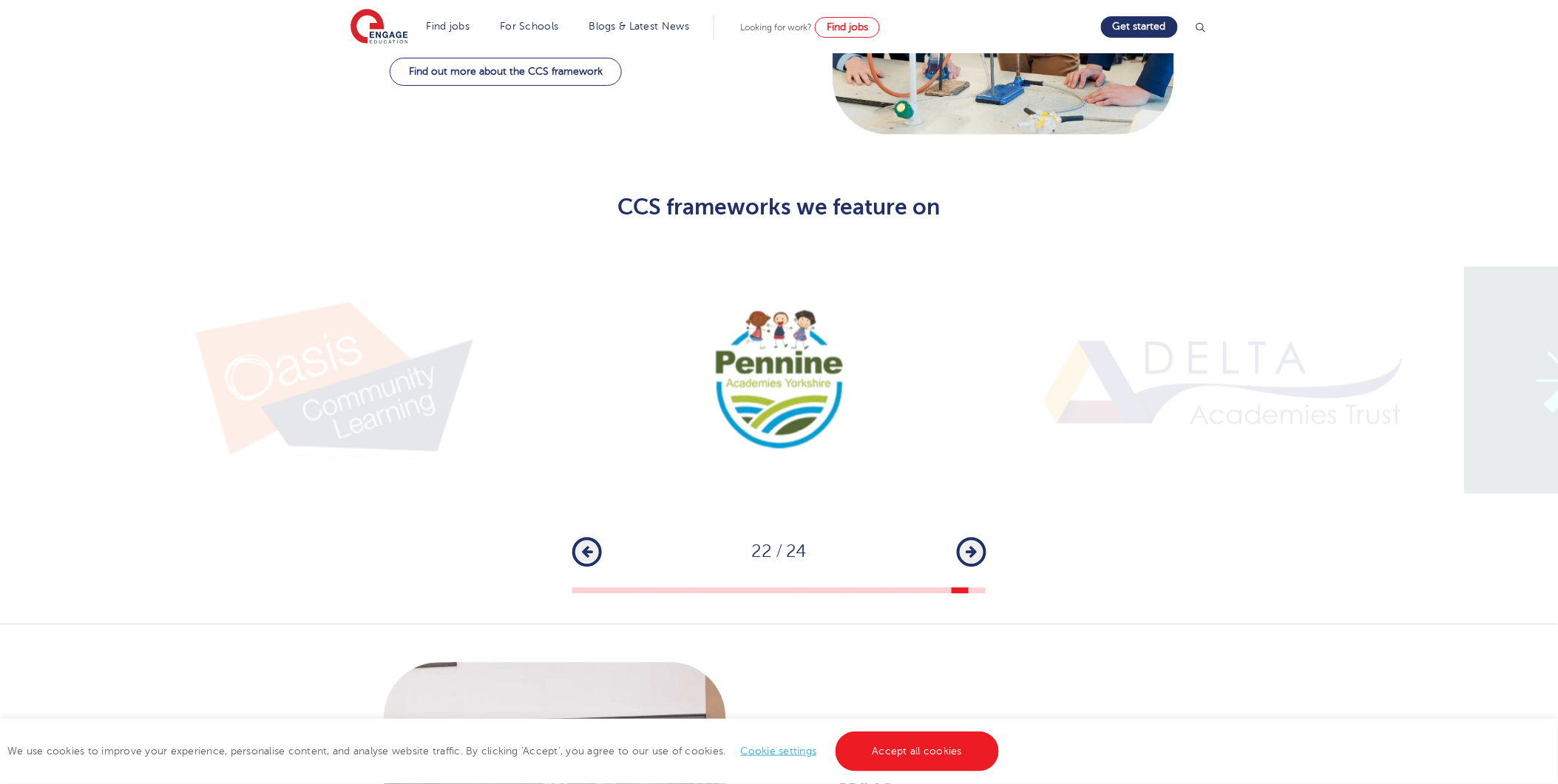
click at [969, 546] on icon "button" at bounding box center [971, 552] width 11 height 13
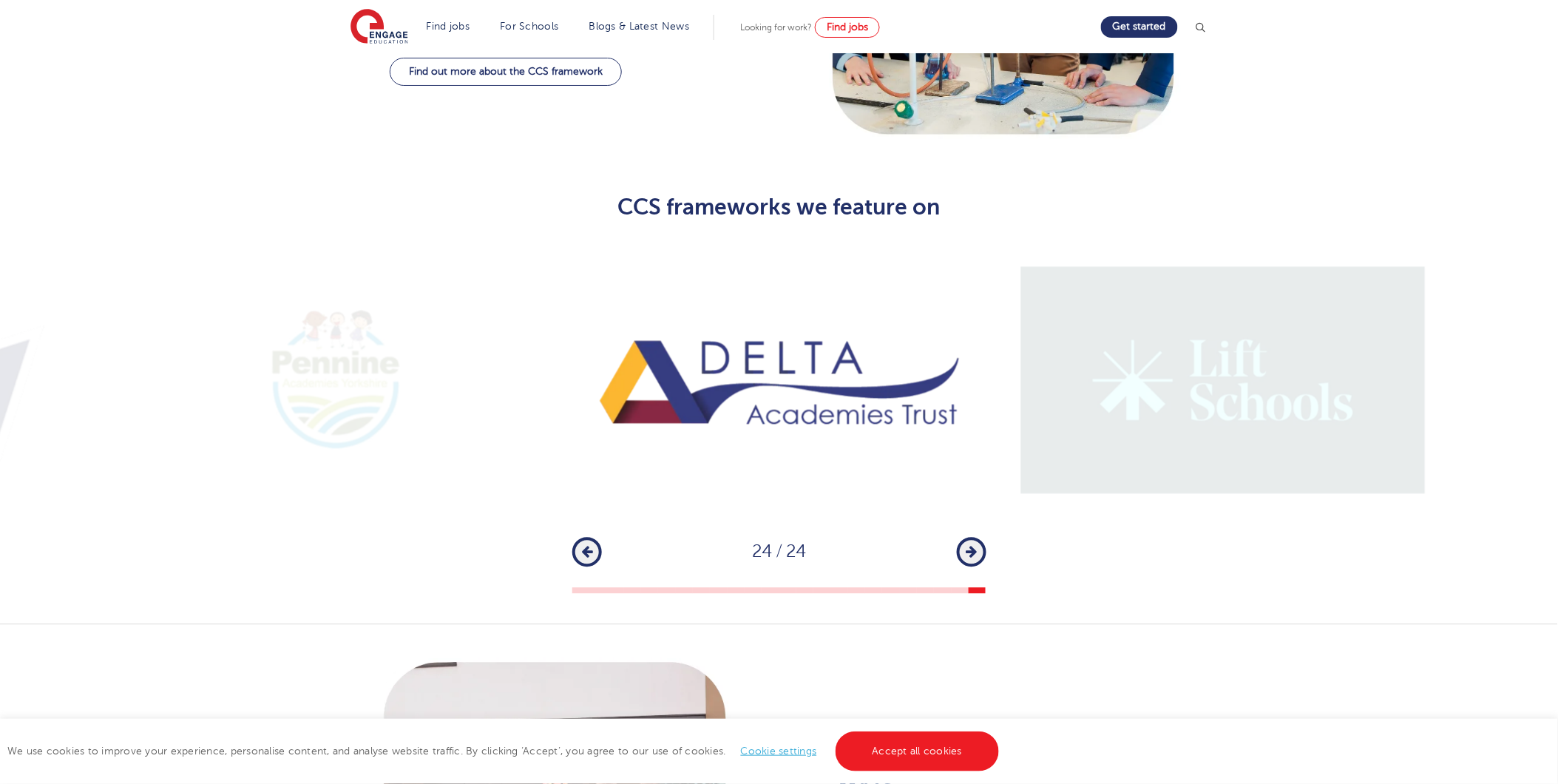
click at [969, 546] on icon "button" at bounding box center [971, 552] width 11 height 13
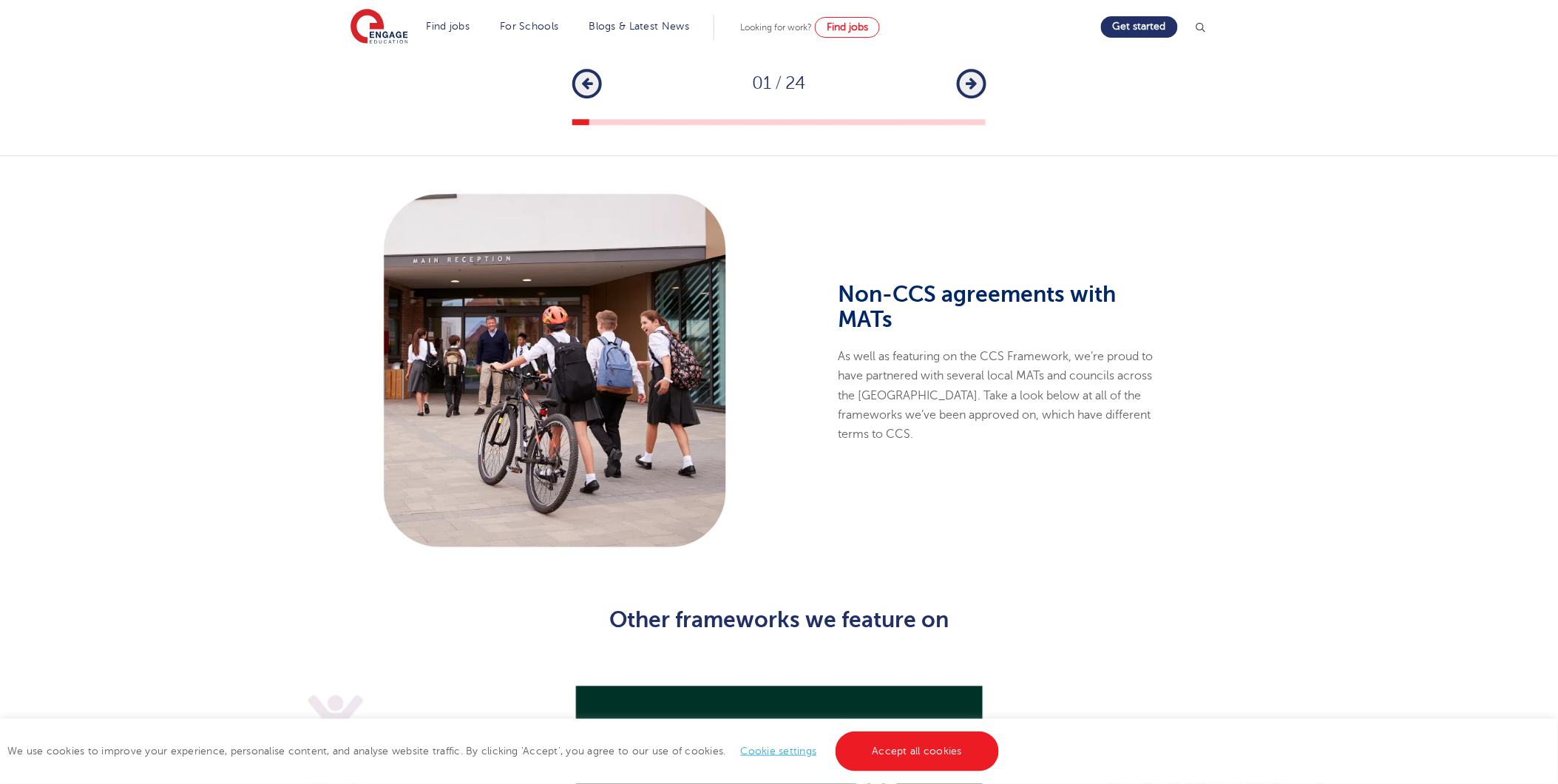
scroll to position [1561, 0]
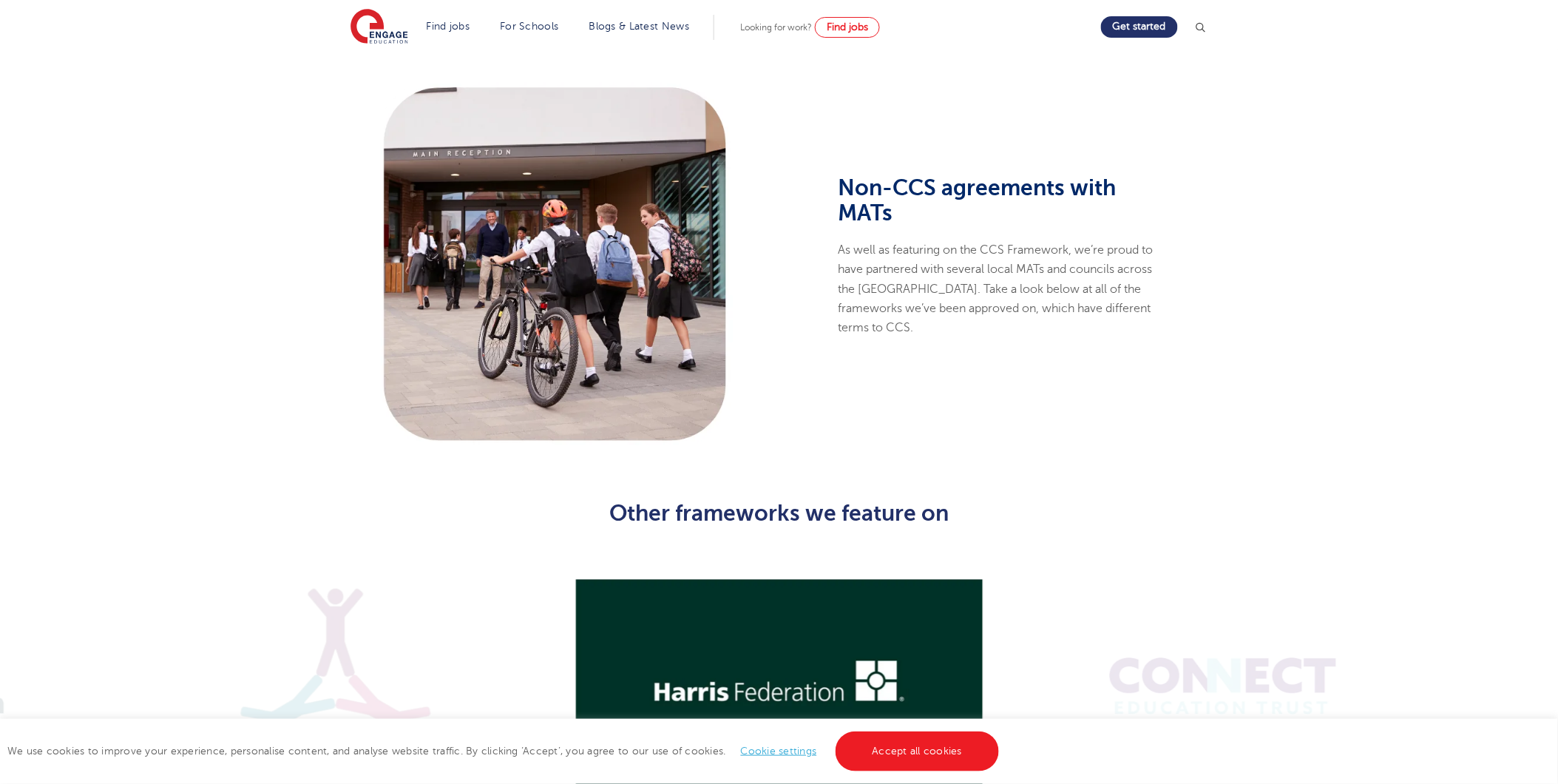
click at [246, 437] on div "Non-CCS agreements with MATs As well as featuring on the CCS Framework, we’re p…" at bounding box center [779, 263] width 1558 height 429
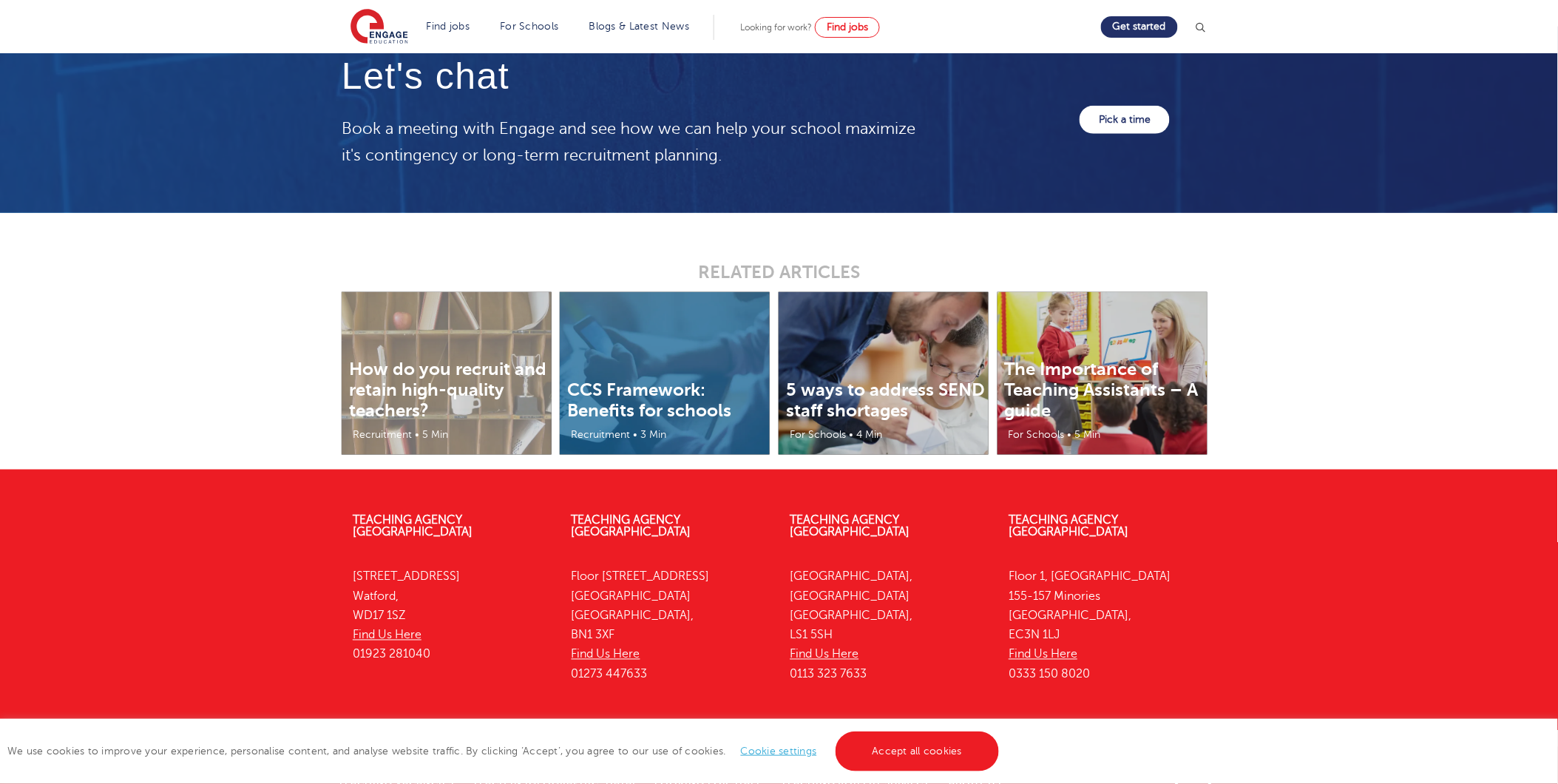
scroll to position [2489, 0]
